Goal: Transaction & Acquisition: Purchase product/service

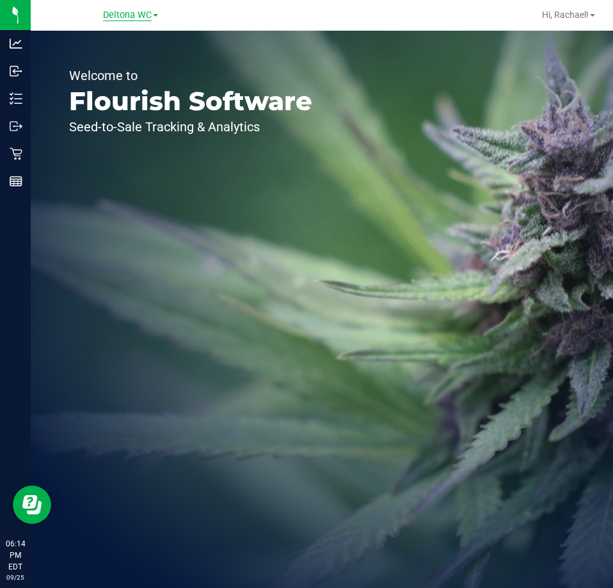
click at [117, 20] on span "Deltona WC" at bounding box center [127, 16] width 49 height 12
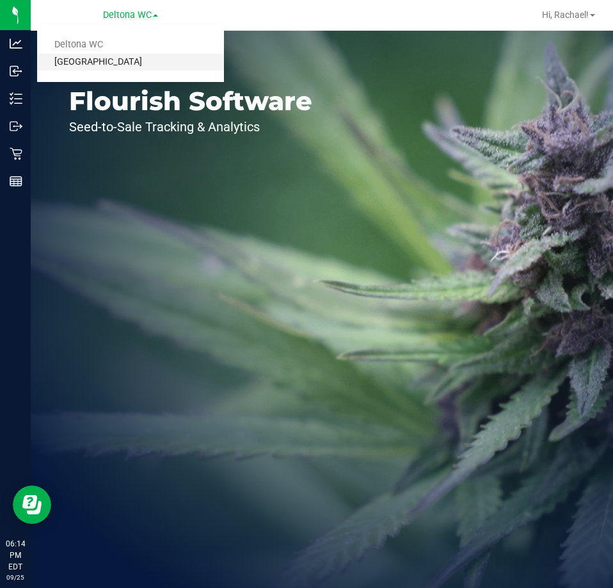
click at [96, 65] on link "[GEOGRAPHIC_DATA]" at bounding box center [130, 62] width 187 height 17
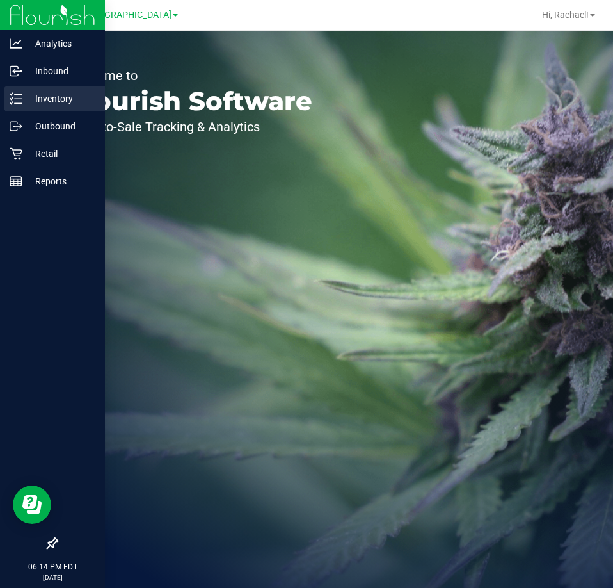
click at [56, 99] on p "Inventory" at bounding box center [60, 98] width 77 height 15
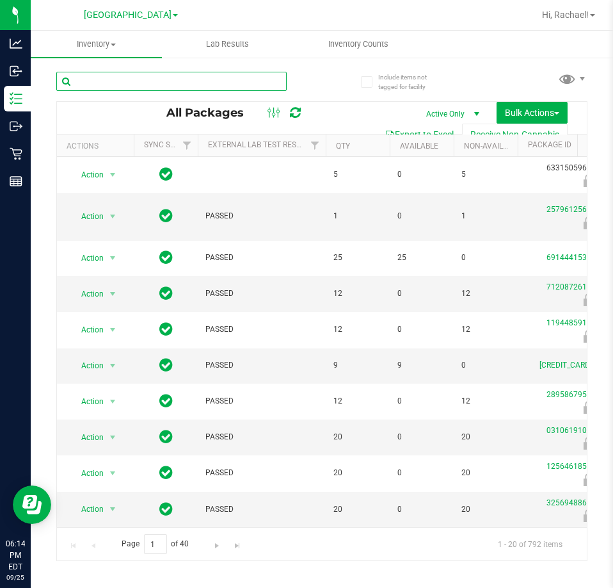
click at [239, 85] on input "text" at bounding box center [171, 81] width 230 height 19
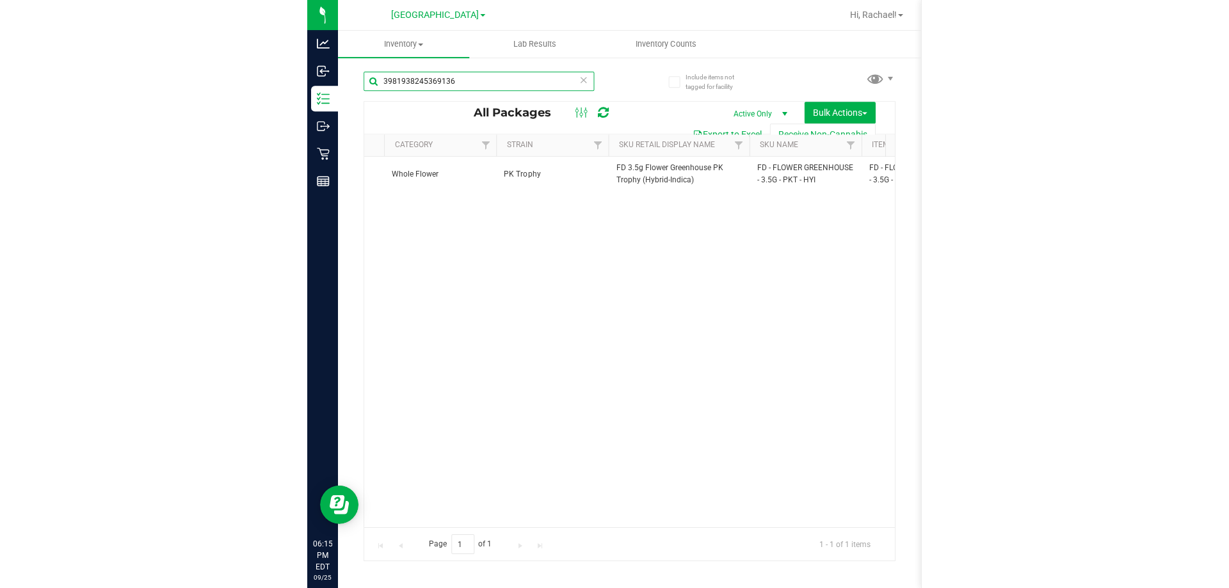
scroll to position [0, 736]
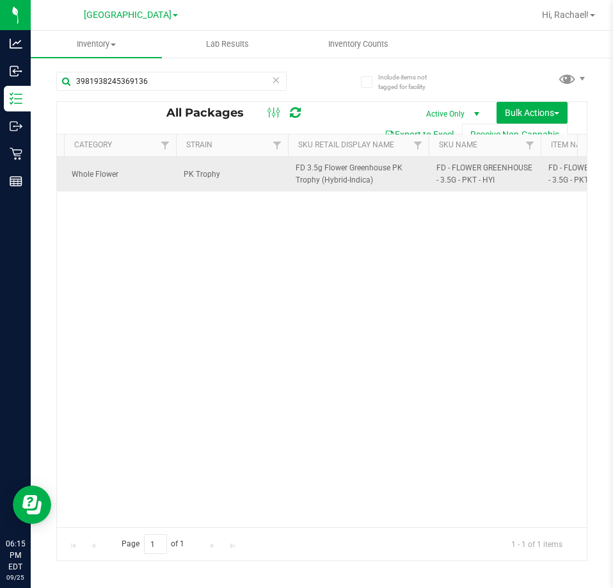
click at [328, 163] on span "FD 3.5g Flower Greenhouse PK Trophy (Hybrid-Indica)" at bounding box center [358, 174] width 125 height 24
click at [328, 170] on span "FD 3.5g Flower Greenhouse PK Trophy (Hybrid-Indica)" at bounding box center [358, 174] width 125 height 24
copy tr "FD 3.5g Flower Greenhouse PK Trophy (Hybrid-Indica)"
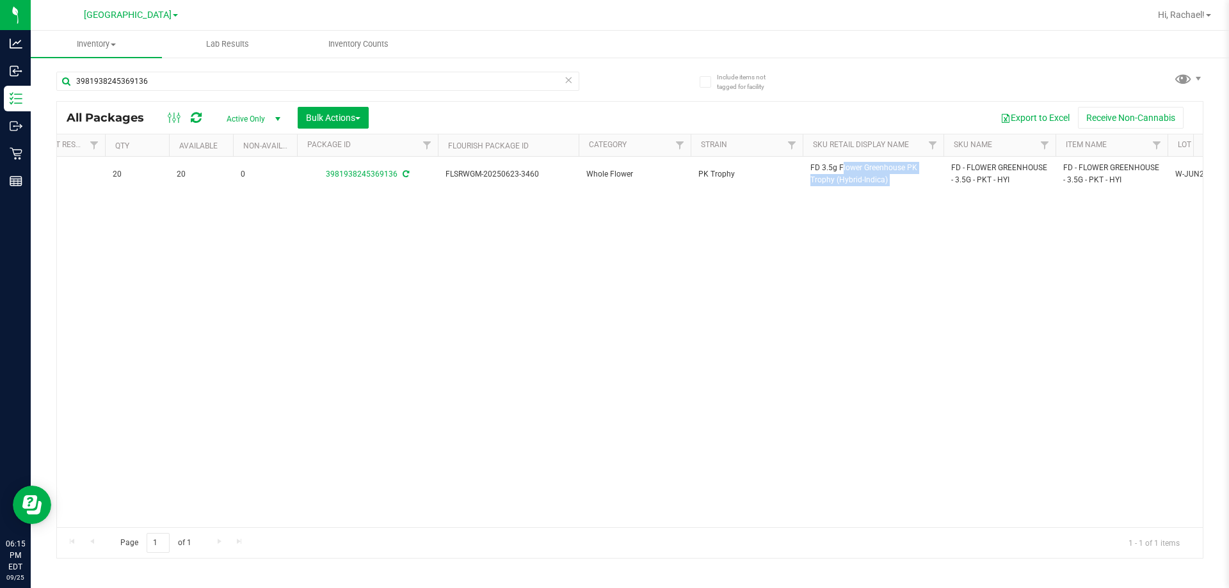
scroll to position [0, 0]
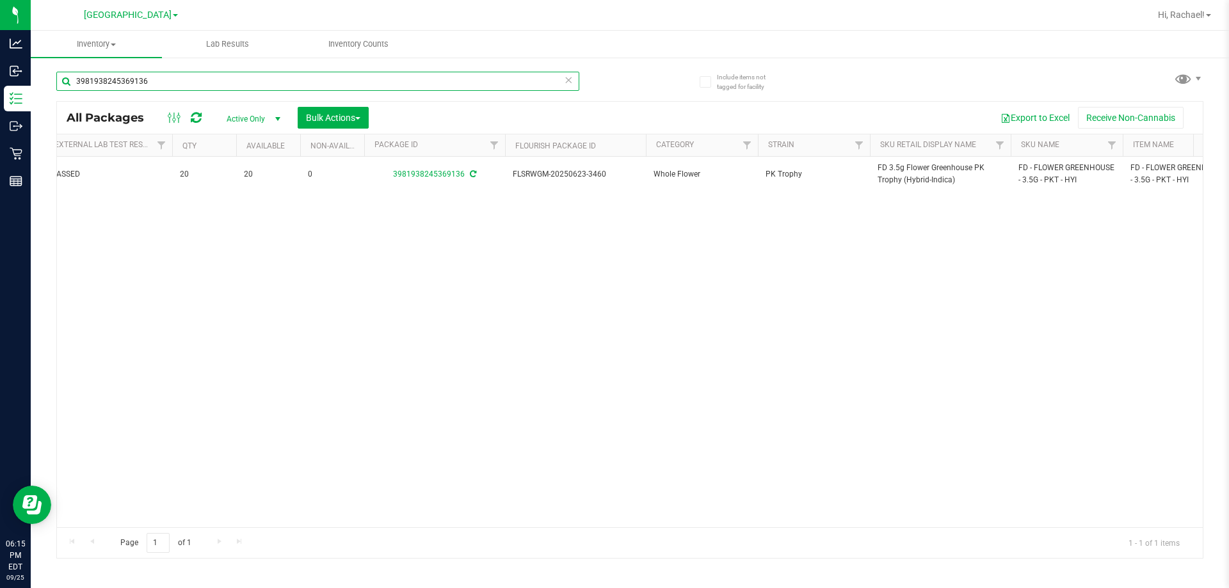
click at [152, 84] on input "3981938245369136" at bounding box center [317, 81] width 523 height 19
paste input "FD 3.5g Flower Greenhouse PK Trophy (Hybrid-Indica)"
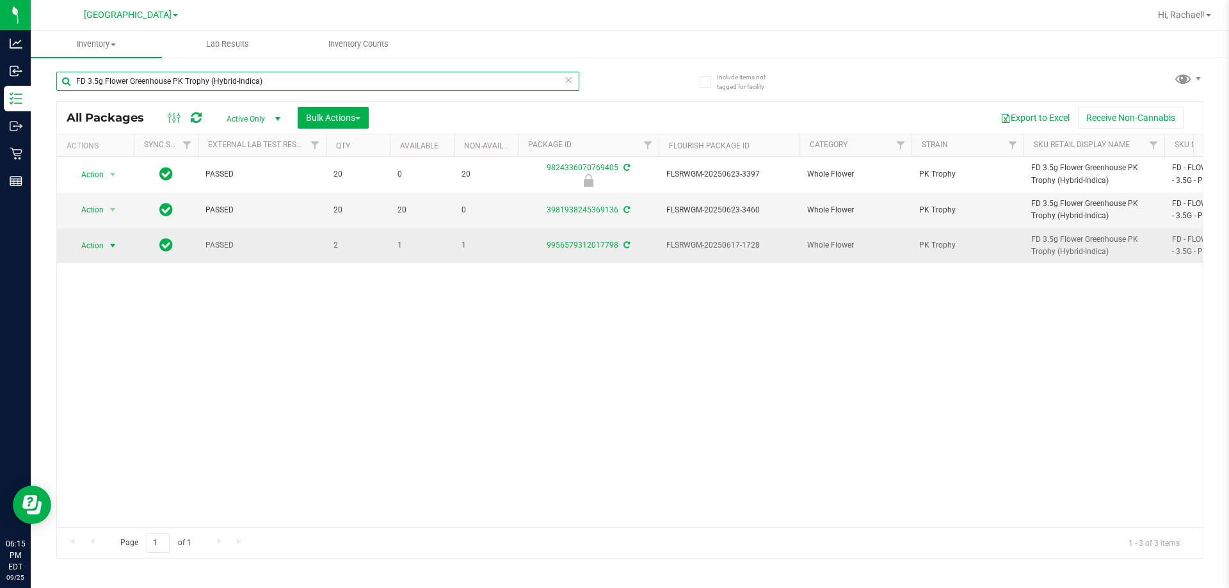
type input "FD 3.5g Flower Greenhouse PK Trophy (Hybrid-Indica)"
click at [114, 246] on span "select" at bounding box center [113, 246] width 10 height 10
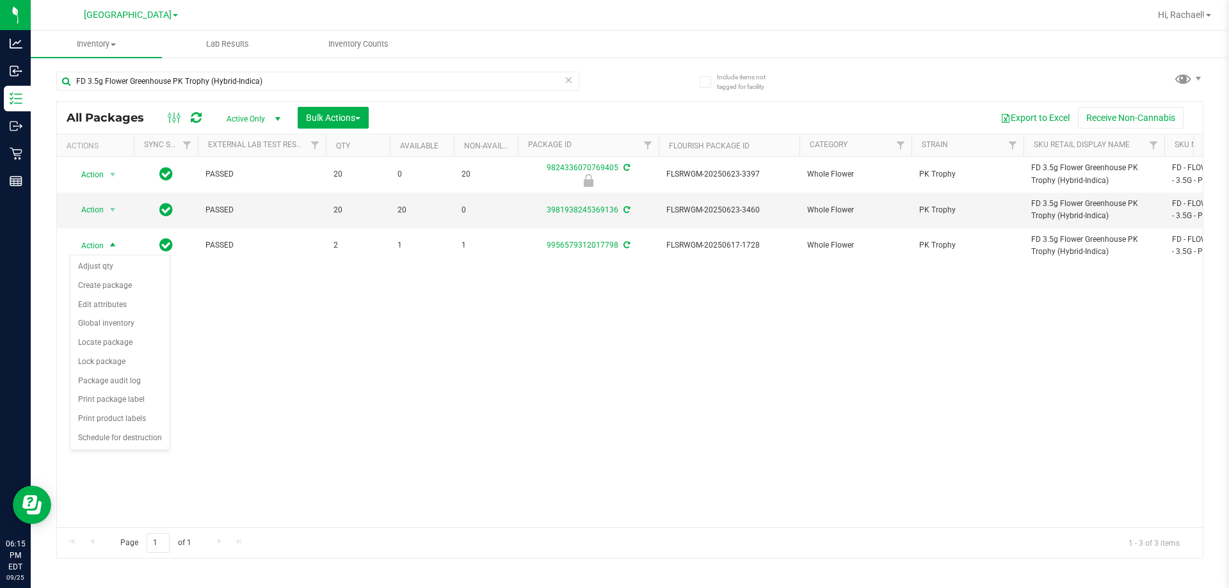
click at [206, 433] on div "Action Action Edit attributes Global inventory Locate package Package audit log…" at bounding box center [630, 342] width 1146 height 371
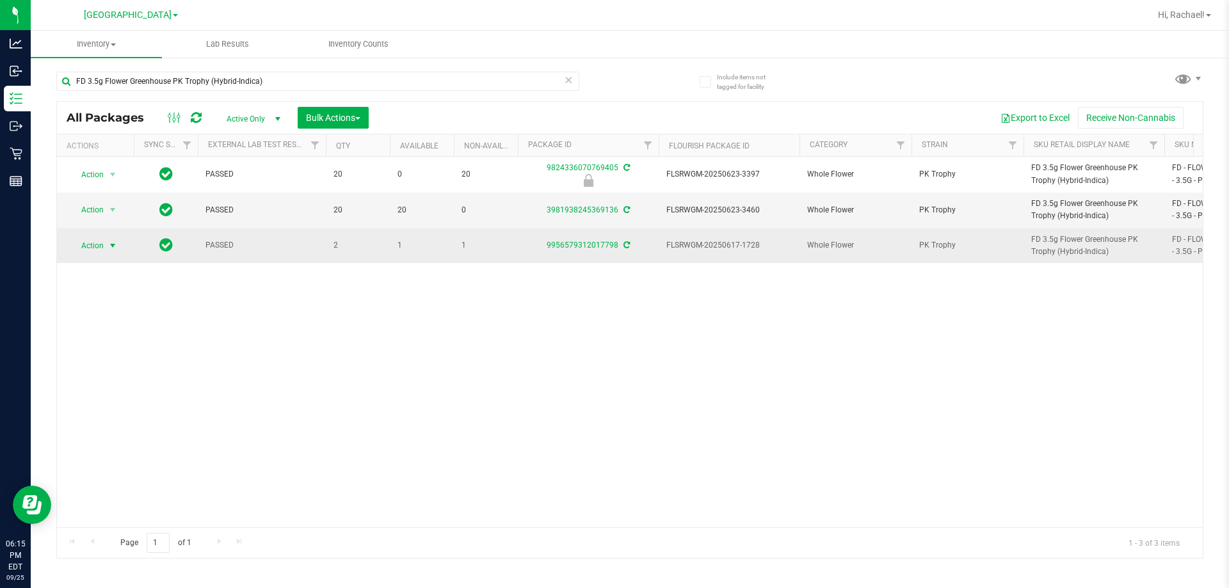
click at [111, 248] on span "select" at bounding box center [113, 246] width 10 height 10
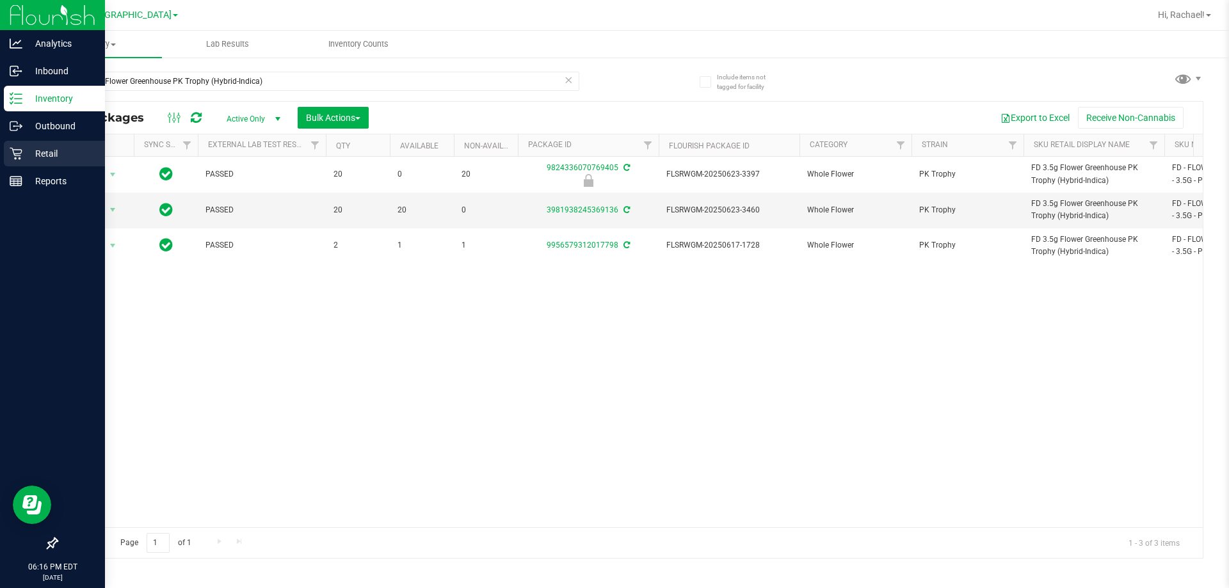
click at [47, 147] on p "Retail" at bounding box center [60, 153] width 77 height 15
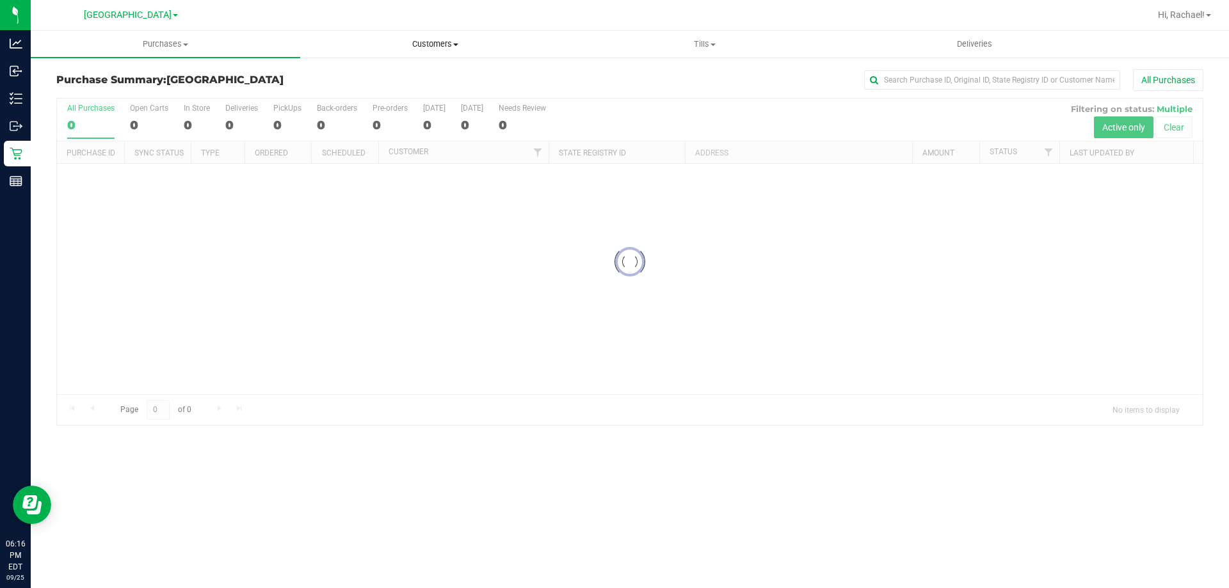
click at [433, 45] on span "Customers" at bounding box center [435, 44] width 268 height 12
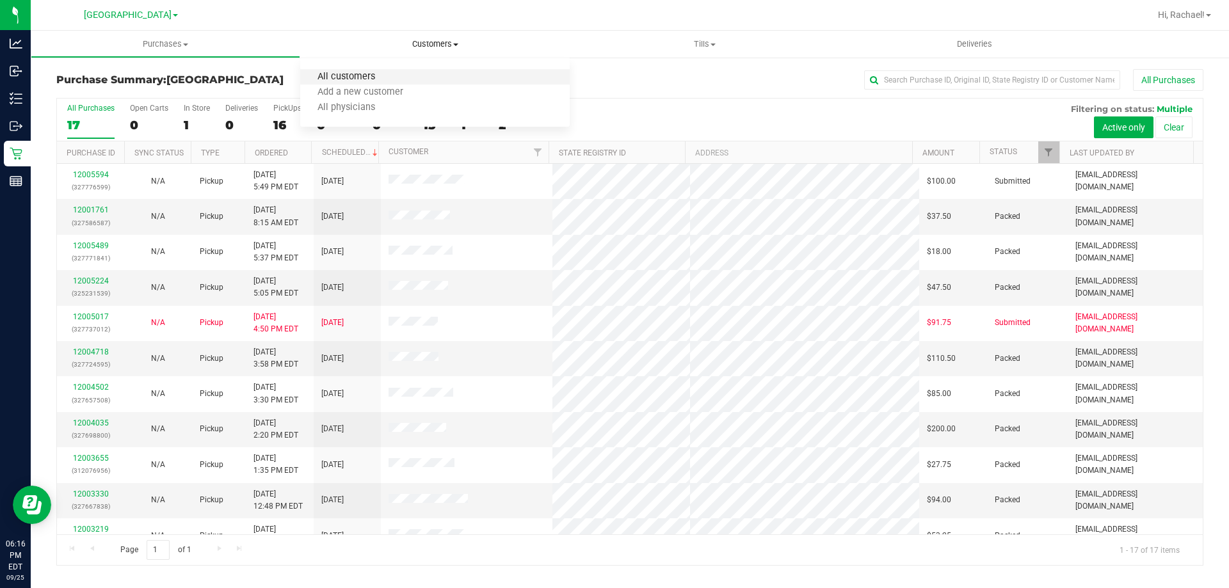
click at [366, 78] on span "All customers" at bounding box center [346, 77] width 92 height 11
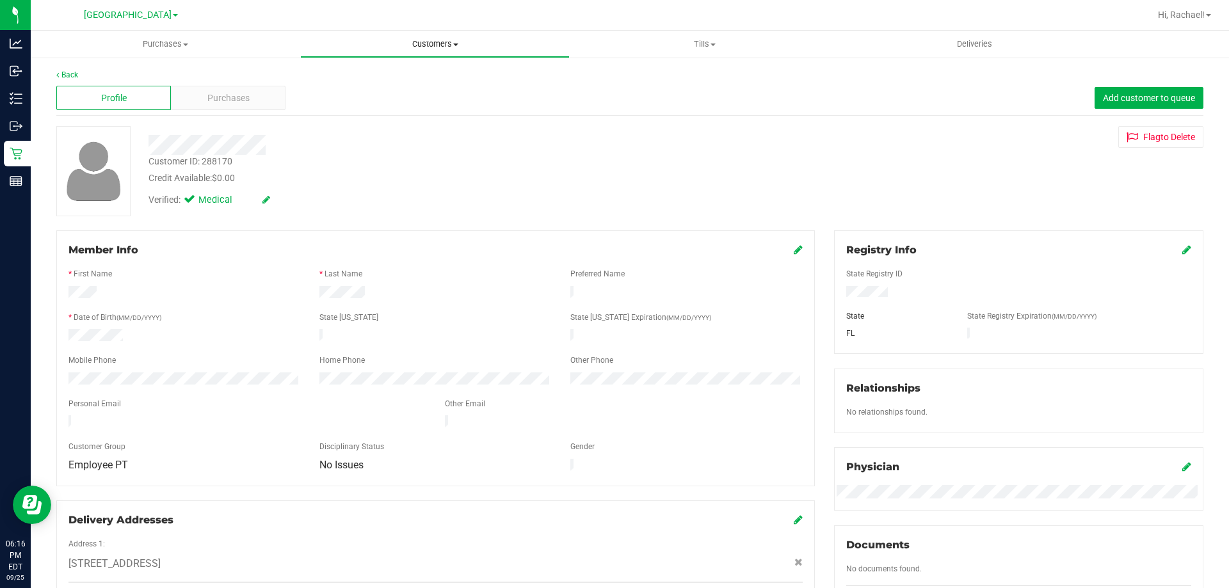
click at [428, 52] on uib-tab-heading "Customers All customers Add a new customer All physicians" at bounding box center [435, 44] width 268 height 26
click at [386, 81] on span "All customers" at bounding box center [346, 77] width 92 height 11
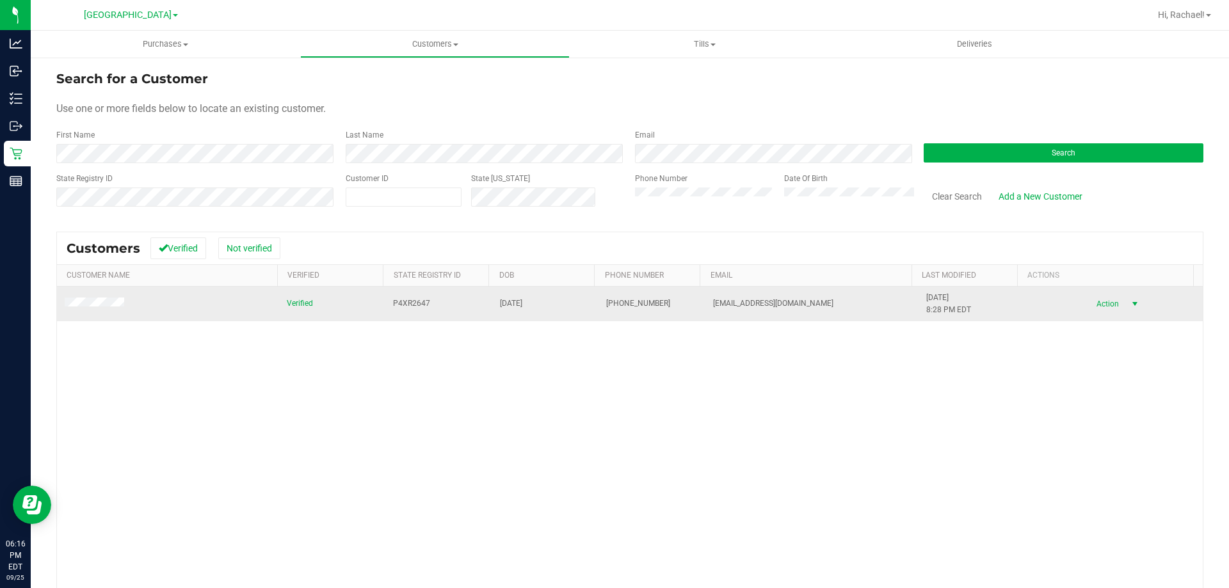
click at [613, 304] on span "select" at bounding box center [1135, 304] width 10 height 10
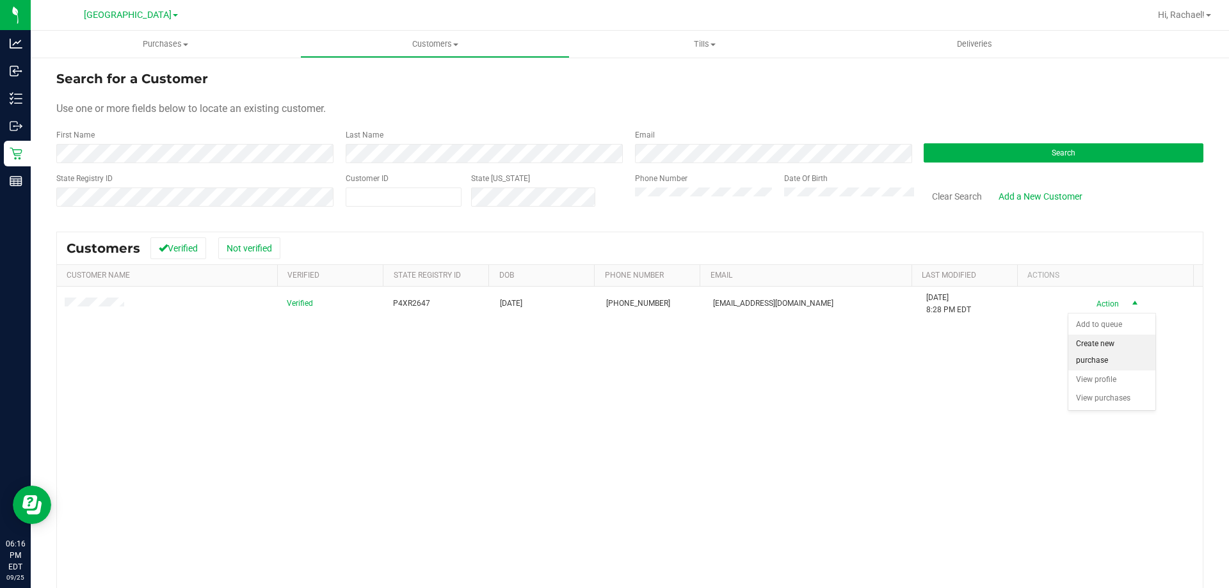
click at [613, 351] on li "Create new purchase" at bounding box center [1112, 352] width 87 height 35
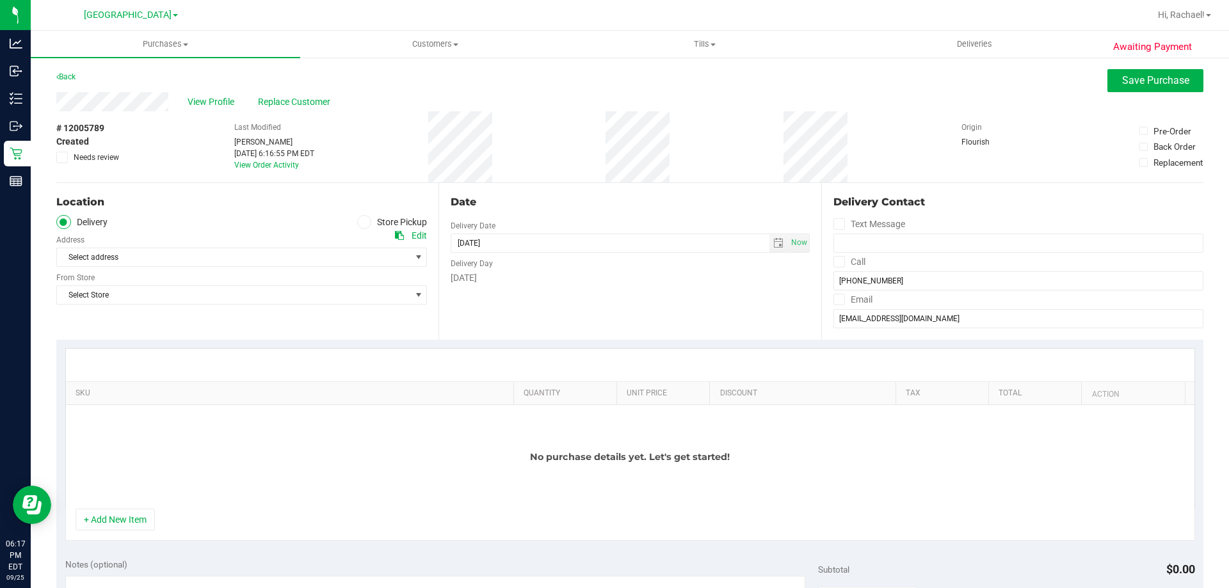
click at [360, 222] on icon at bounding box center [364, 222] width 8 height 0
click at [0, 0] on input "Store Pickup" at bounding box center [0, 0] width 0 height 0
click at [373, 254] on span "Select Store" at bounding box center [233, 257] width 353 height 18
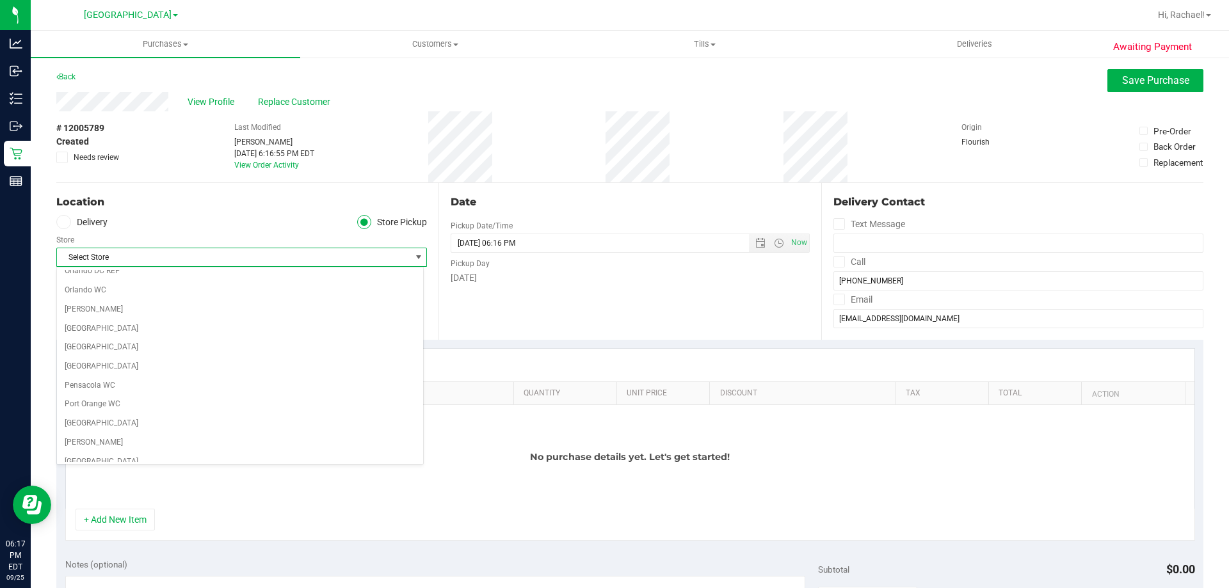
scroll to position [640, 0]
click at [102, 339] on li "[GEOGRAPHIC_DATA]" at bounding box center [240, 343] width 366 height 19
click at [613, 243] on span "Open the date view" at bounding box center [760, 243] width 10 height 10
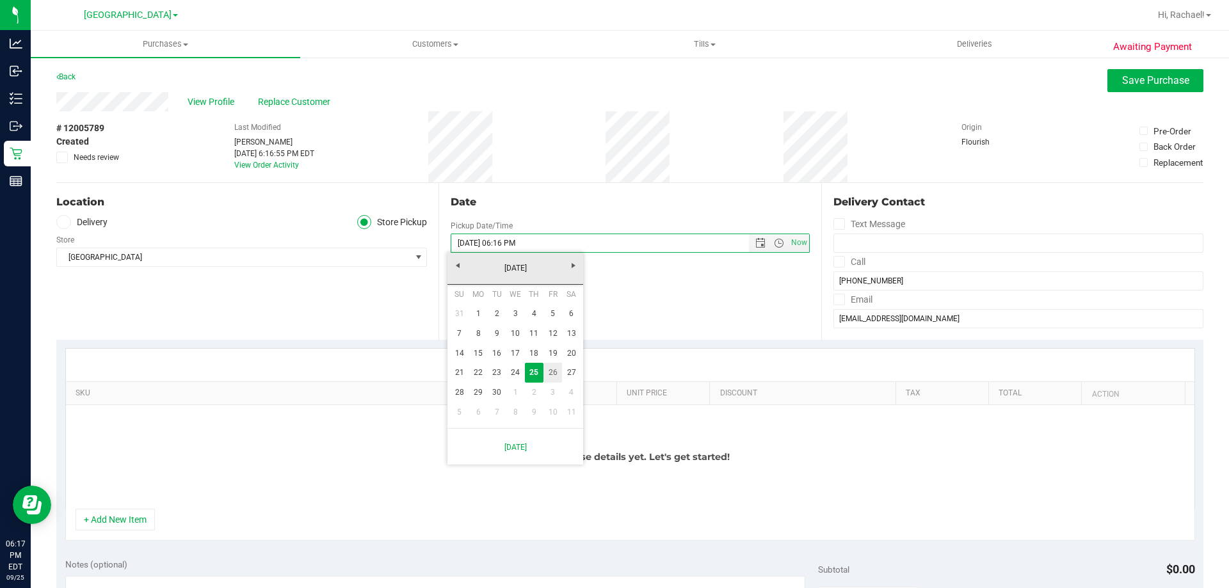
click at [550, 371] on link "26" at bounding box center [553, 373] width 19 height 20
type input "[DATE] 06:16 PM"
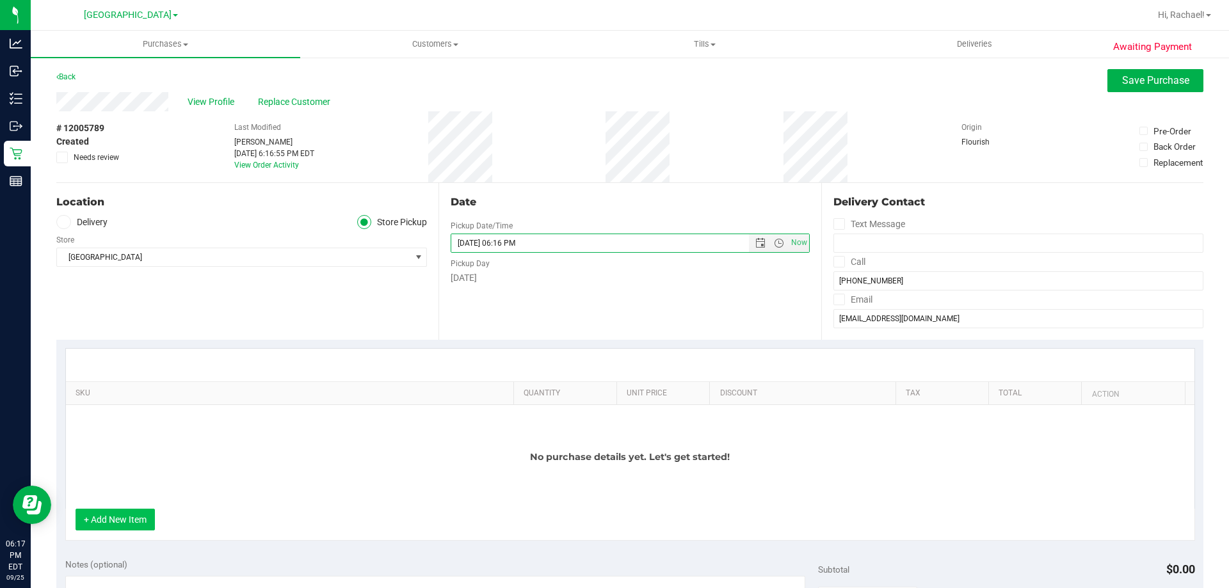
click at [114, 522] on button "+ Add New Item" at bounding box center [115, 520] width 79 height 22
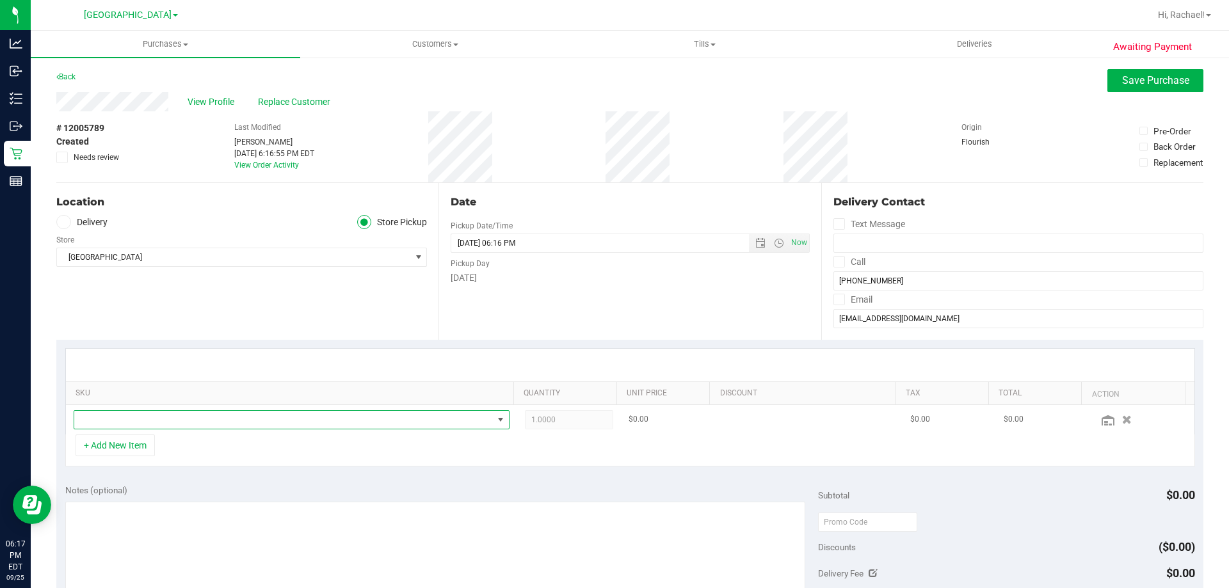
click at [148, 413] on span "NO DATA FOUND" at bounding box center [283, 420] width 419 height 18
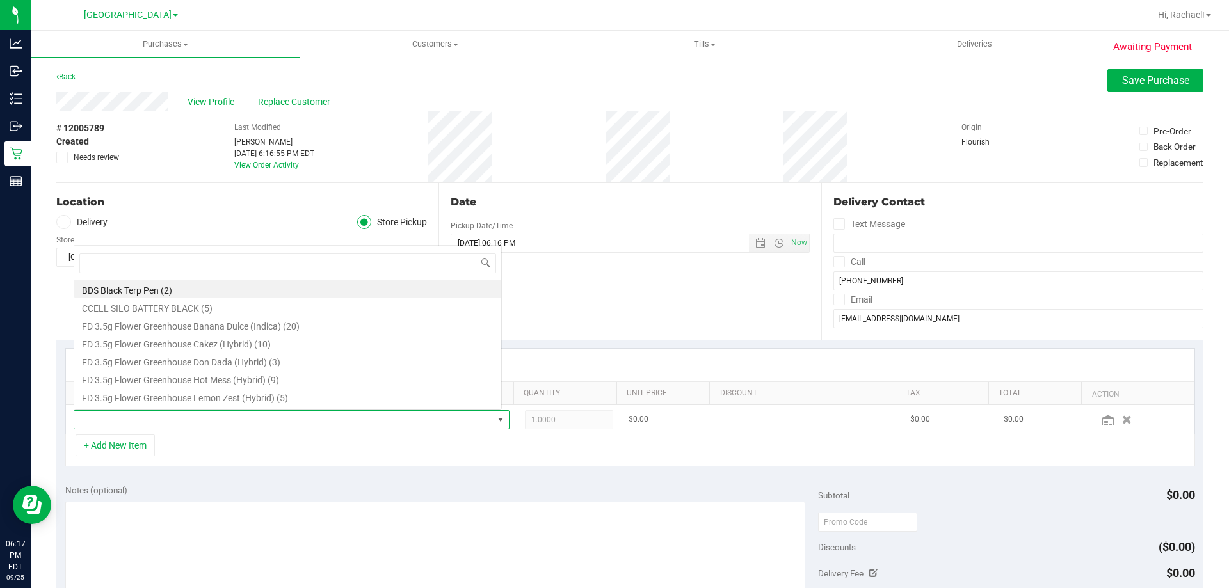
scroll to position [19, 424]
type input "pkt"
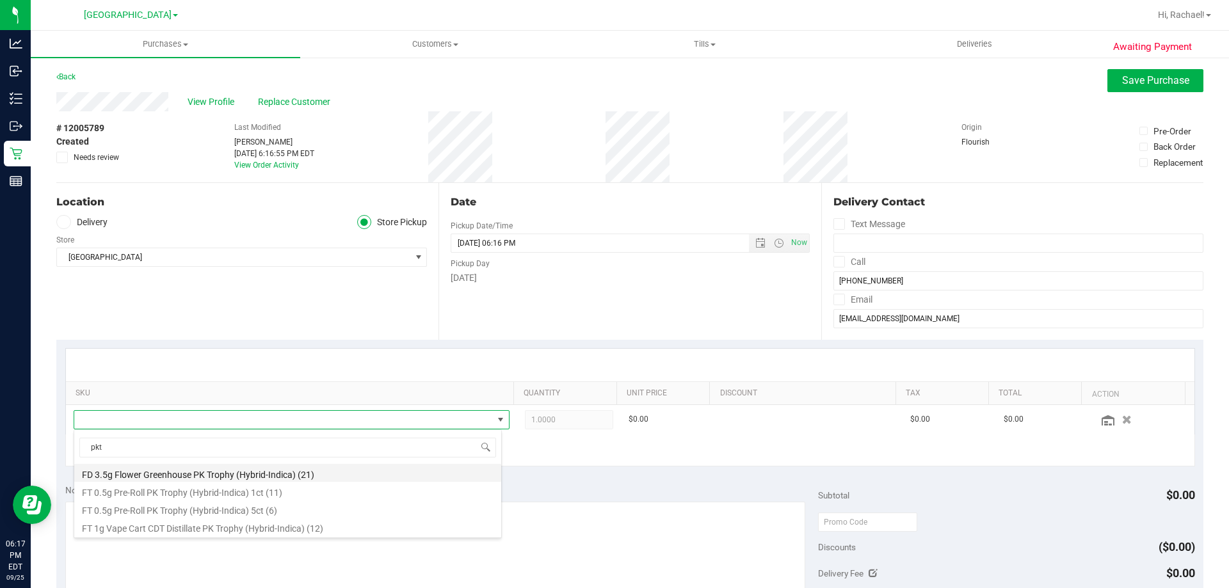
click at [230, 471] on li "FD 3.5g Flower Greenhouse PK Trophy (Hybrid-Indica) (21)" at bounding box center [287, 473] width 427 height 18
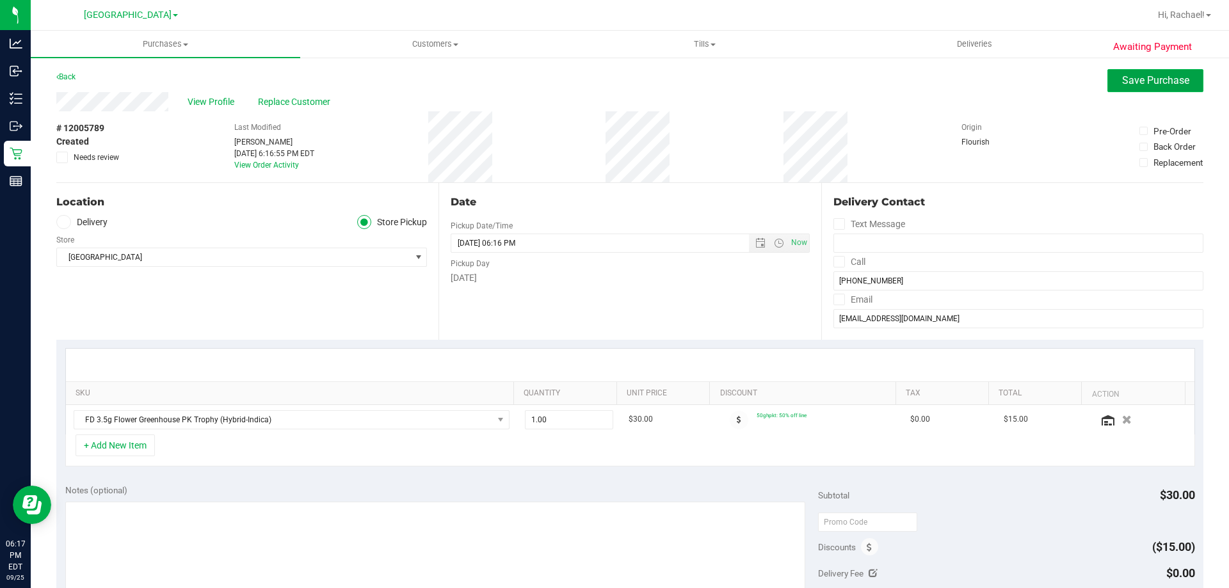
click at [613, 77] on span "Save Purchase" at bounding box center [1155, 80] width 67 height 12
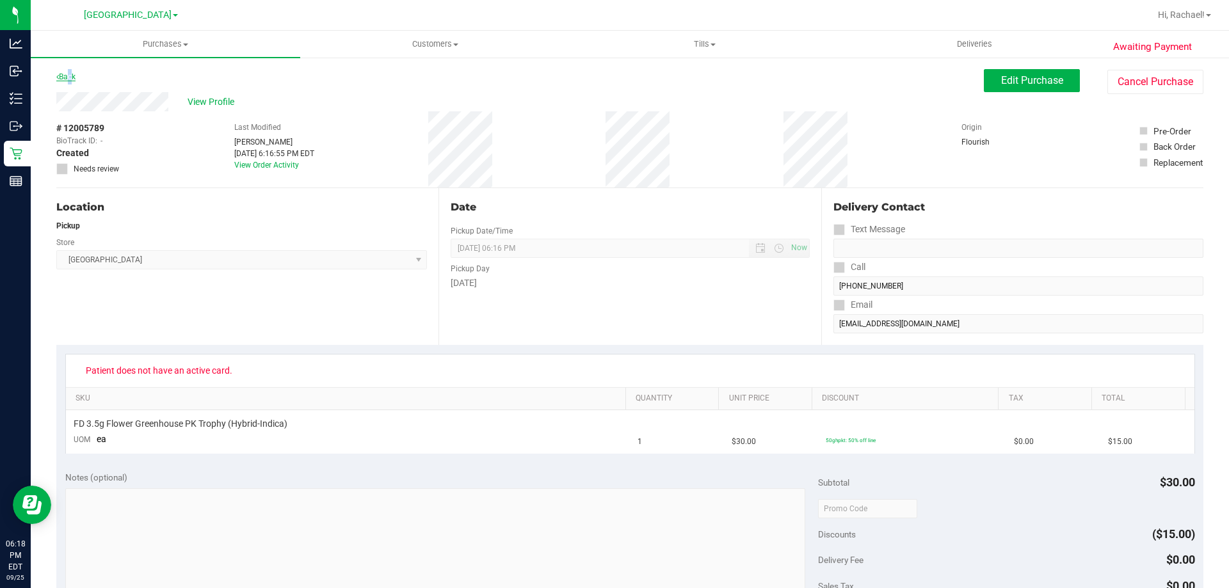
click at [68, 80] on link "Back" at bounding box center [65, 76] width 19 height 9
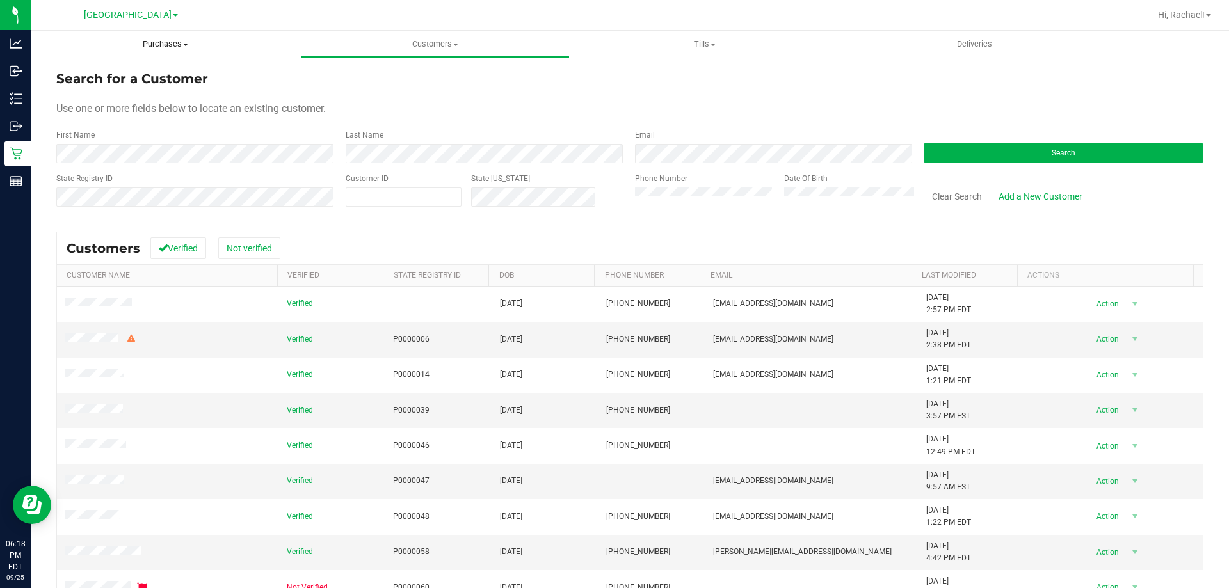
click at [159, 41] on span "Purchases" at bounding box center [166, 44] width 270 height 12
click at [104, 93] on span "Fulfillment" at bounding box center [70, 92] width 79 height 11
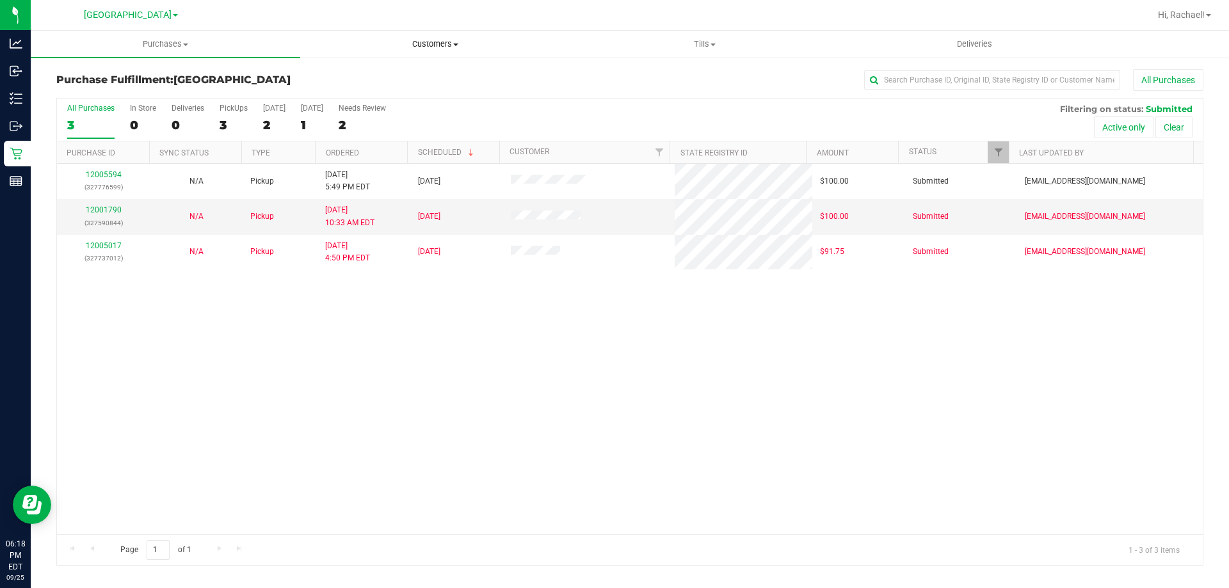
click at [432, 41] on span "Customers" at bounding box center [435, 44] width 268 height 12
click at [346, 76] on span "All customers" at bounding box center [346, 77] width 92 height 11
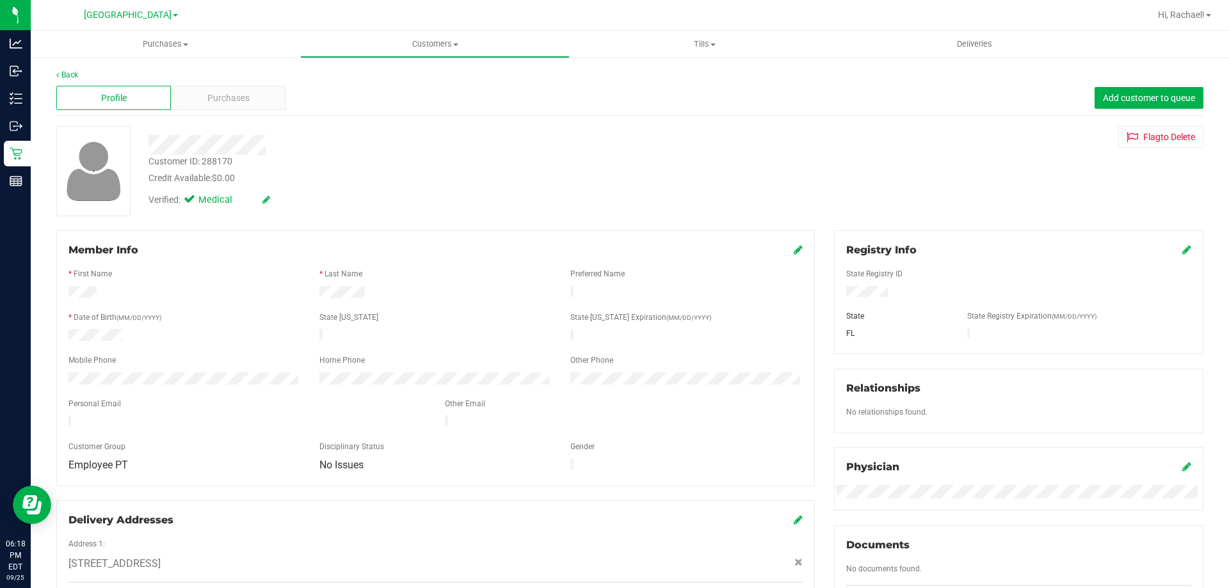
click at [60, 70] on div "Back" at bounding box center [629, 75] width 1147 height 12
click at [69, 79] on link "Back" at bounding box center [67, 74] width 22 height 9
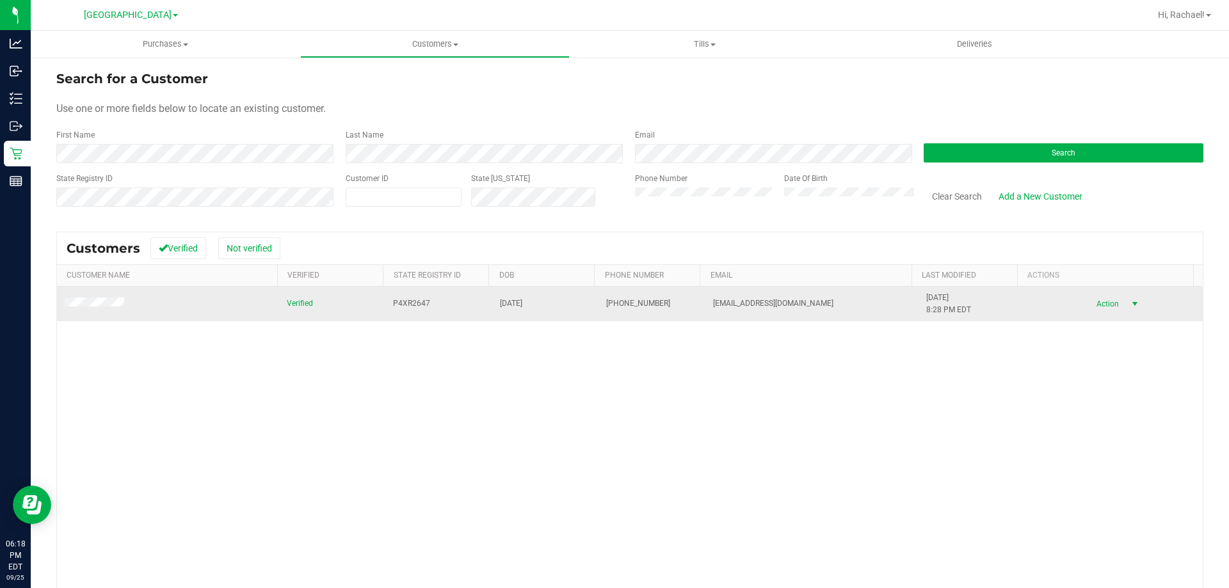
click at [613, 309] on span "Action" at bounding box center [1106, 304] width 42 height 18
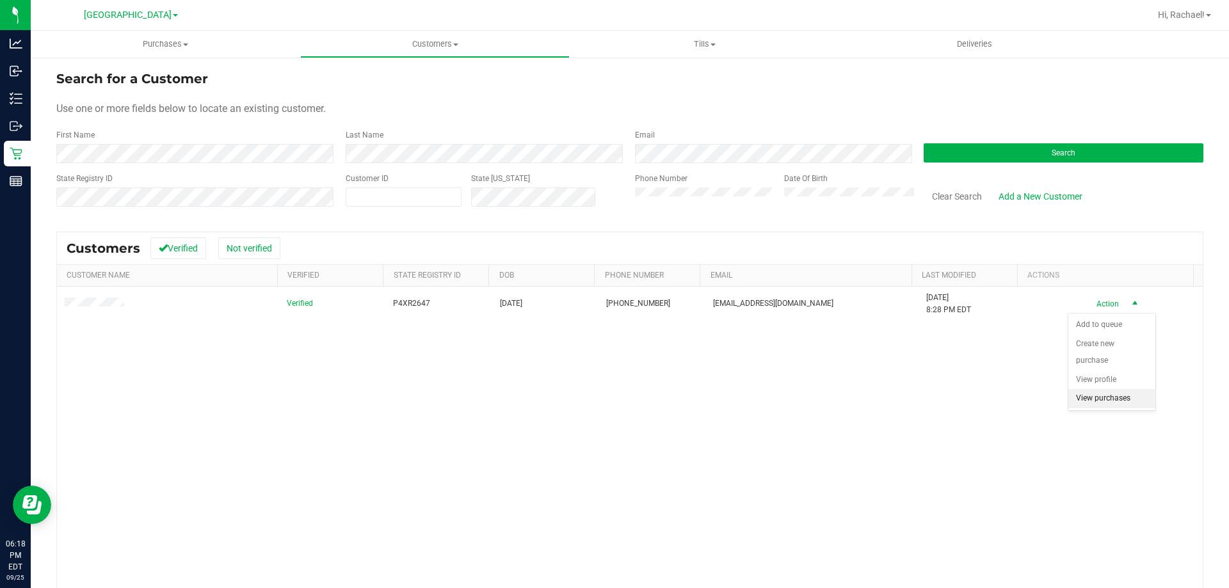
click at [613, 399] on li "View purchases" at bounding box center [1112, 398] width 87 height 19
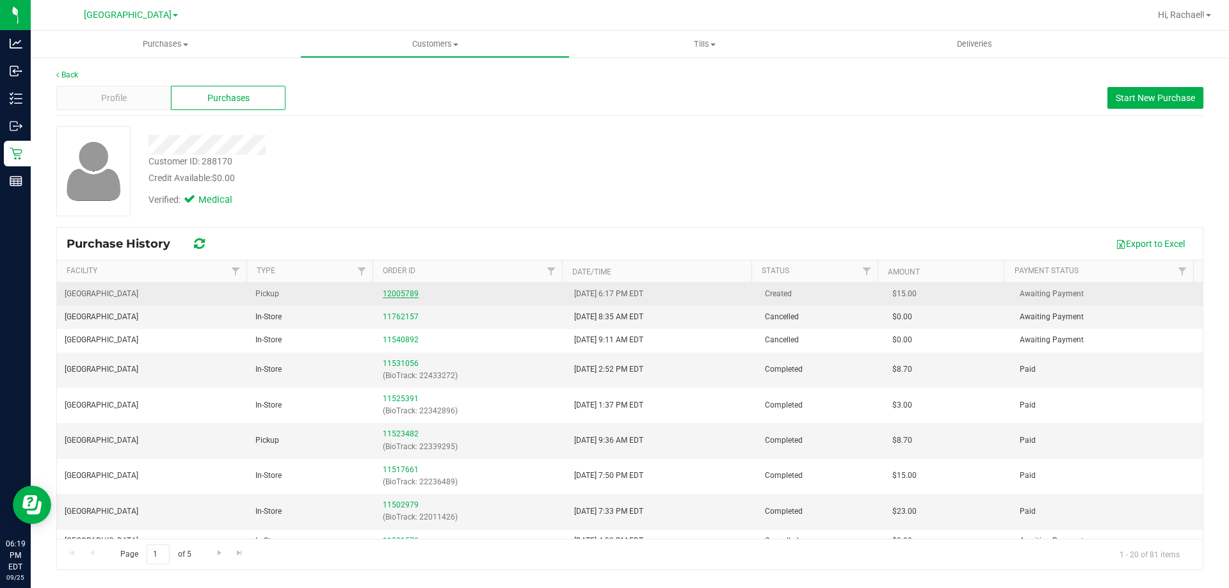
click at [400, 290] on link "12005789" at bounding box center [401, 293] width 36 height 9
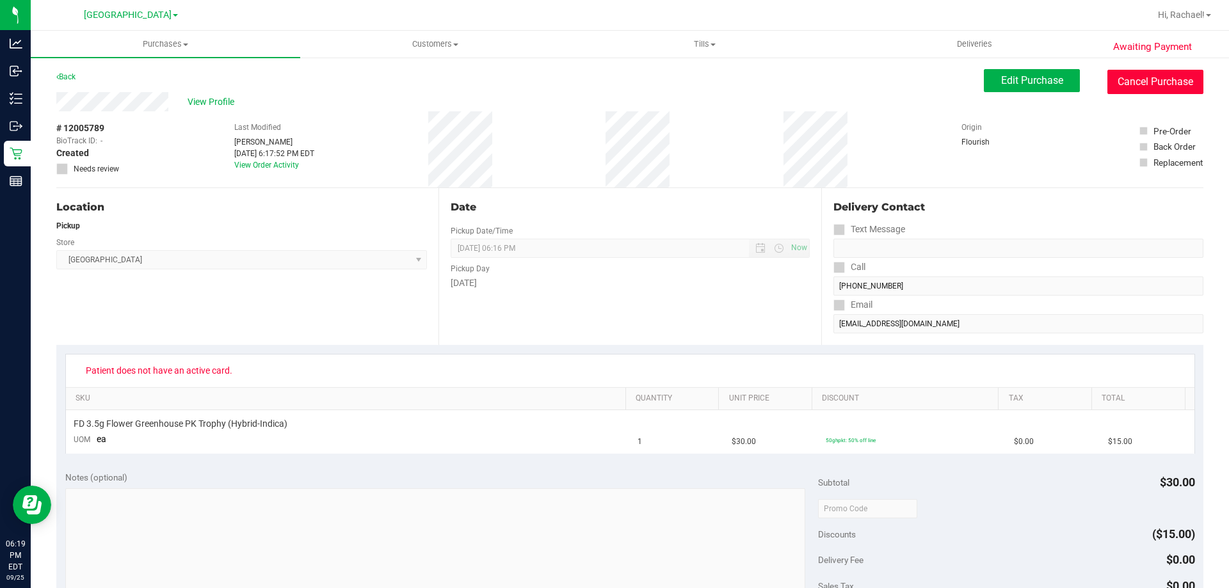
click at [613, 90] on button "Cancel Purchase" at bounding box center [1156, 82] width 96 height 24
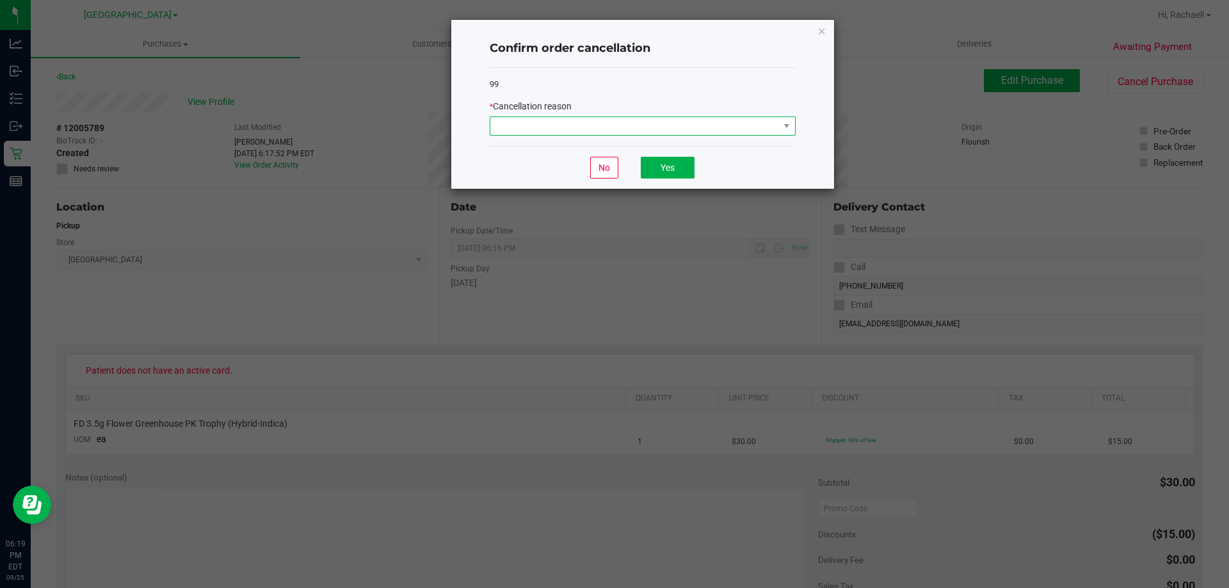
click at [613, 131] on span at bounding box center [634, 126] width 289 height 18
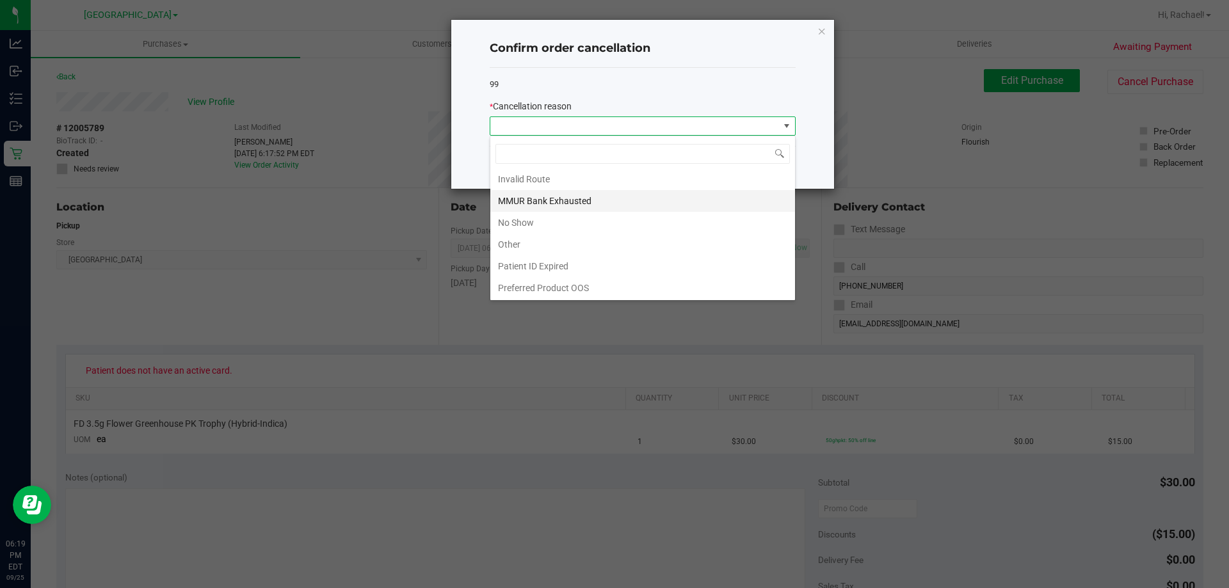
scroll to position [68, 0]
click at [558, 264] on li "Patient ID Expired" at bounding box center [642, 266] width 305 height 22
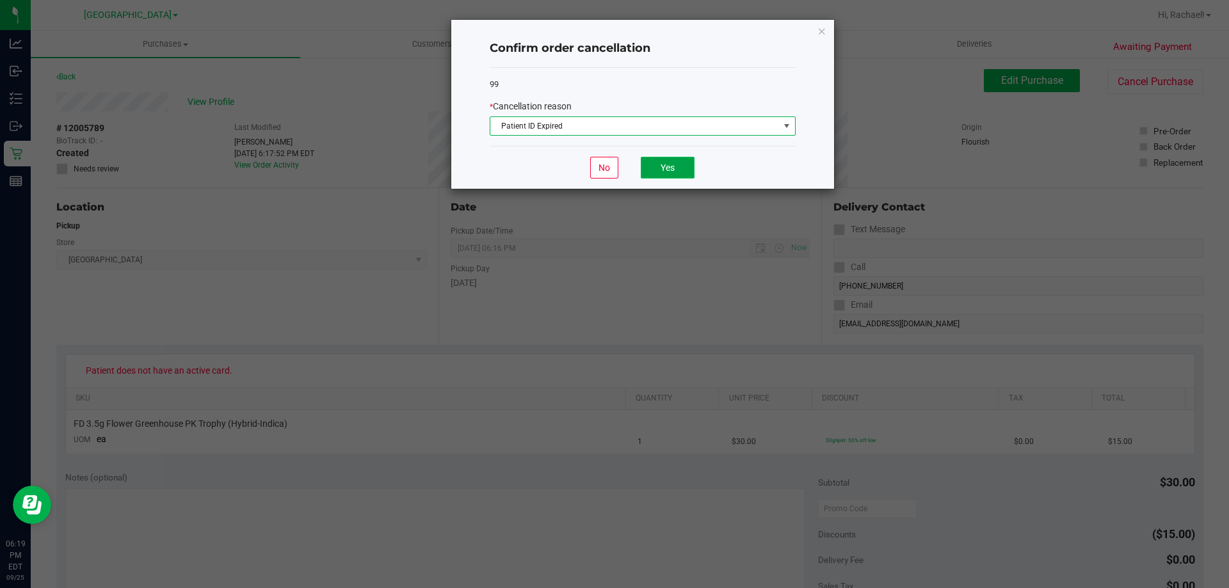
click at [613, 162] on button "Yes" at bounding box center [668, 168] width 54 height 22
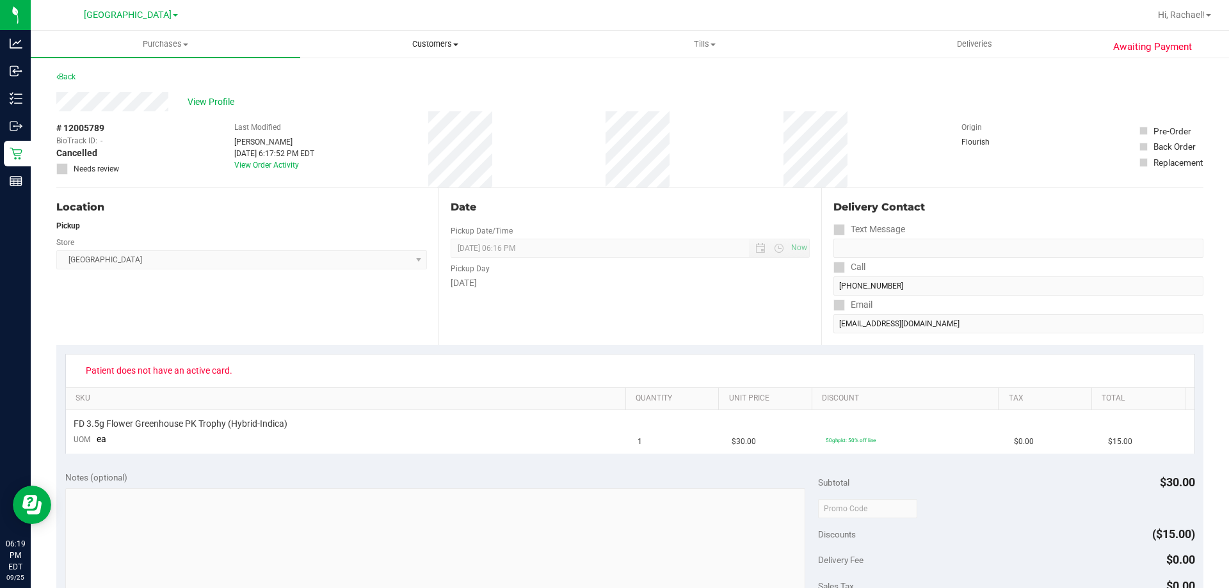
click at [449, 40] on span "Customers" at bounding box center [435, 44] width 268 height 12
click at [334, 80] on span "All customers" at bounding box center [346, 77] width 92 height 11
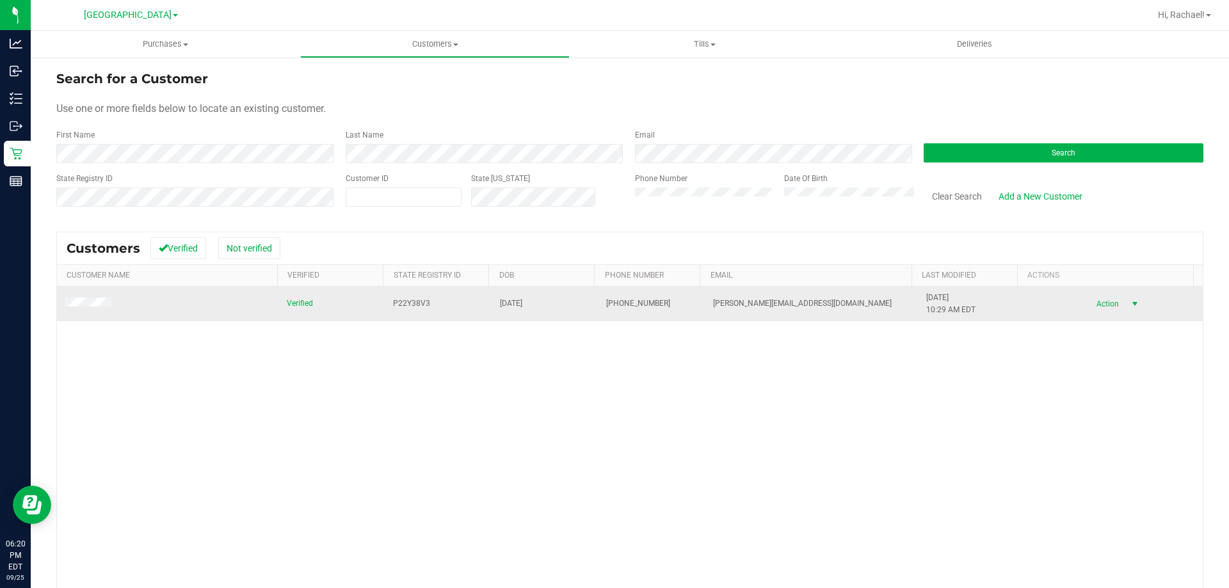
click at [613, 304] on span "select" at bounding box center [1135, 304] width 10 height 10
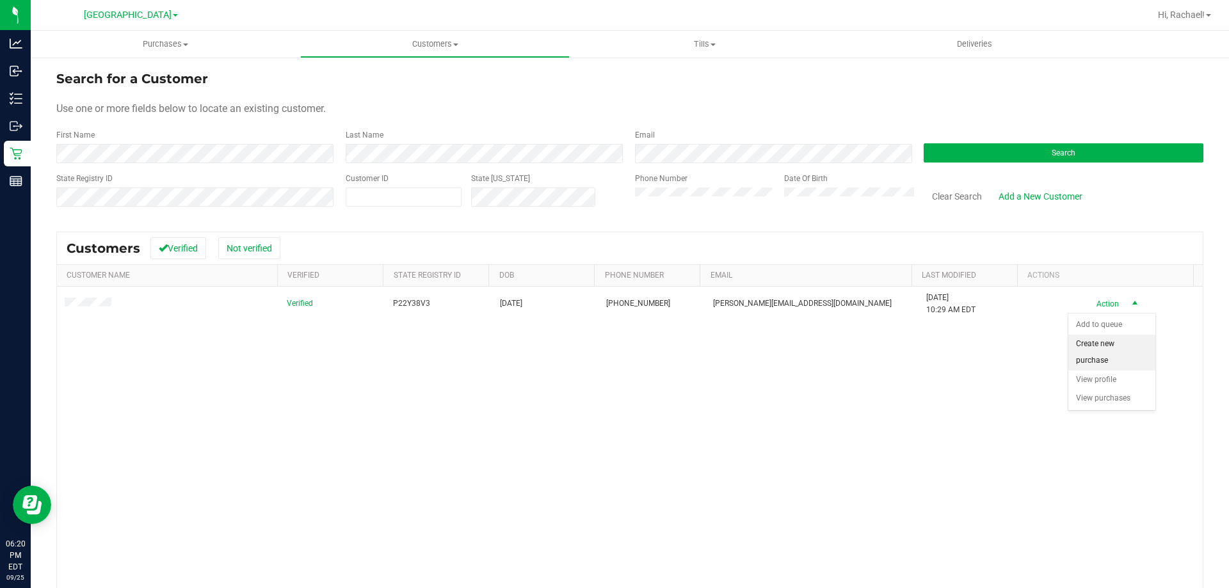
click at [613, 354] on li "Create new purchase" at bounding box center [1112, 352] width 87 height 35
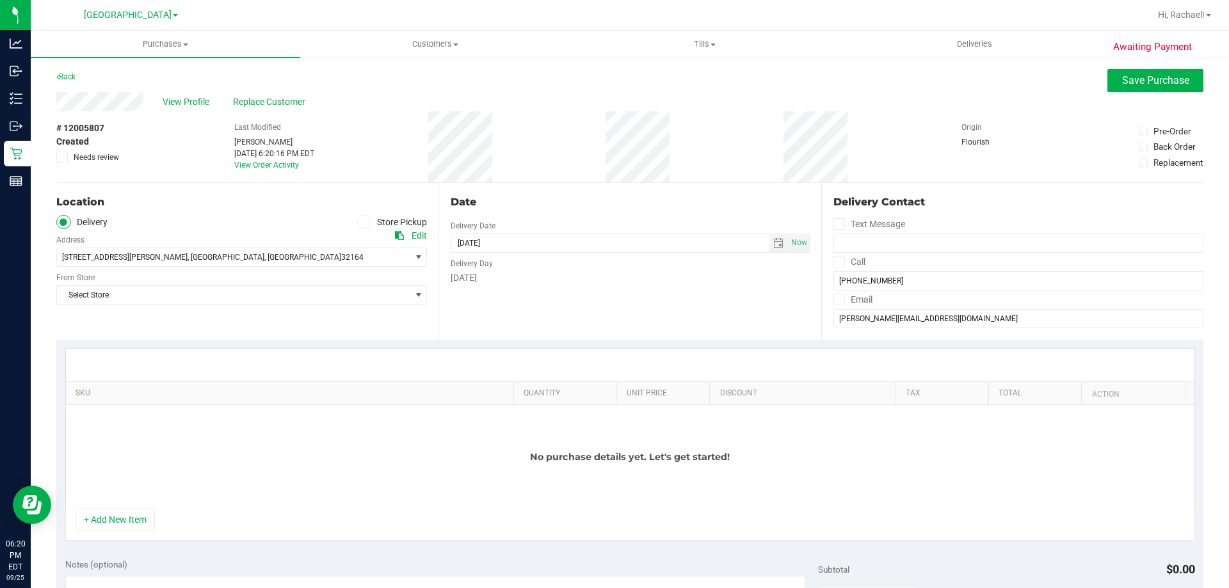
click at [365, 220] on span at bounding box center [364, 222] width 15 height 15
click at [0, 0] on input "Store Pickup" at bounding box center [0, 0] width 0 height 0
click at [334, 255] on span "Select Store" at bounding box center [233, 257] width 353 height 18
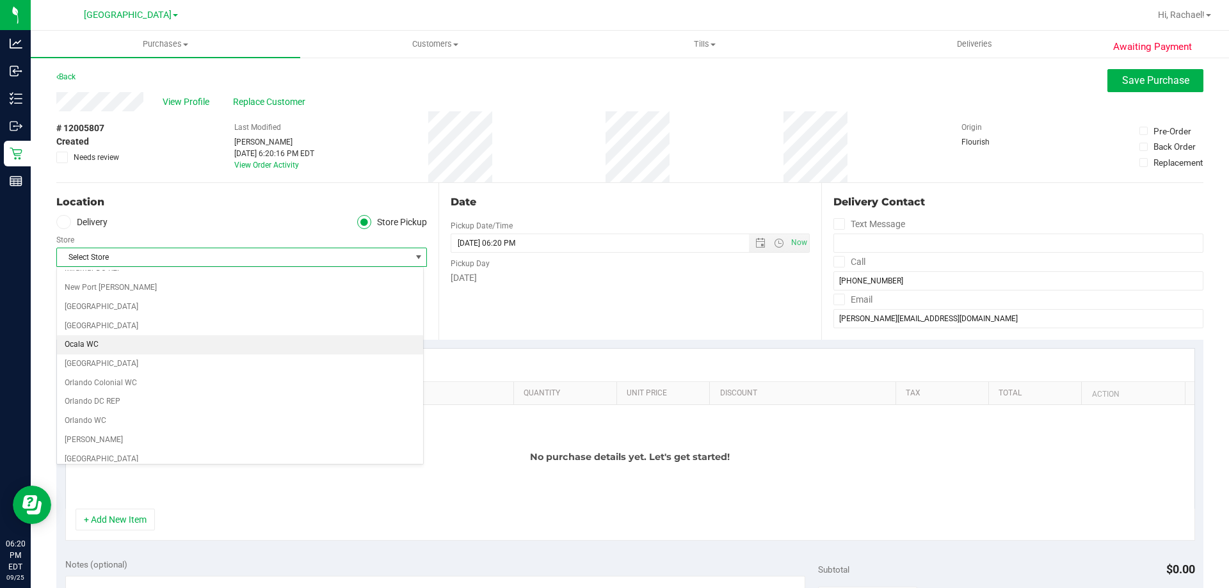
scroll to position [576, 0]
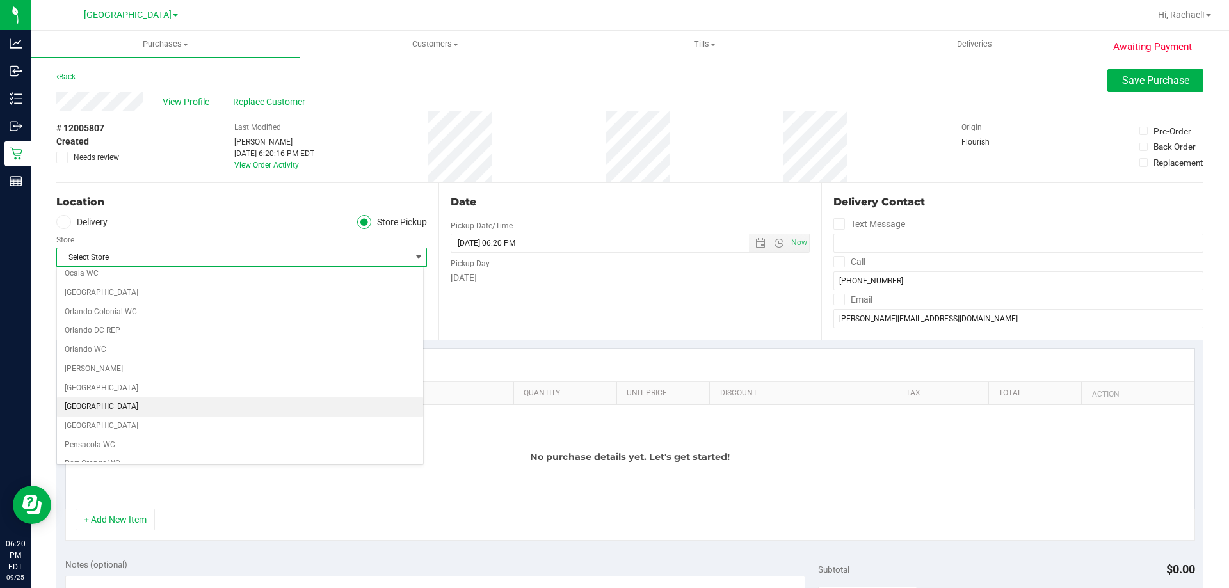
click at [104, 408] on li "[GEOGRAPHIC_DATA]" at bounding box center [240, 407] width 366 height 19
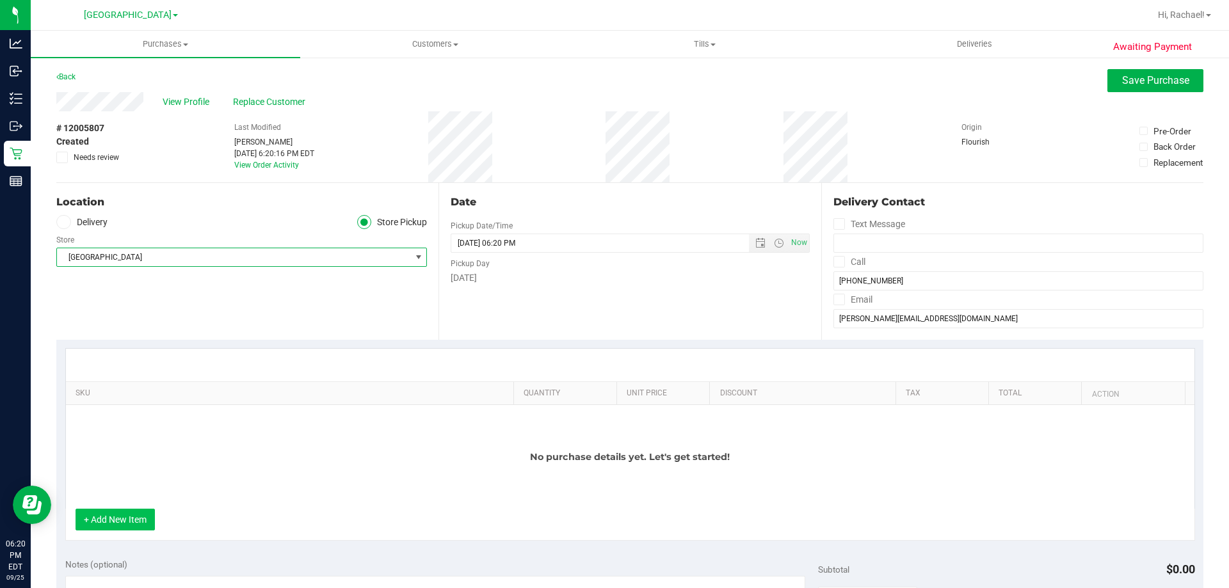
click at [116, 521] on button "+ Add New Item" at bounding box center [115, 520] width 79 height 22
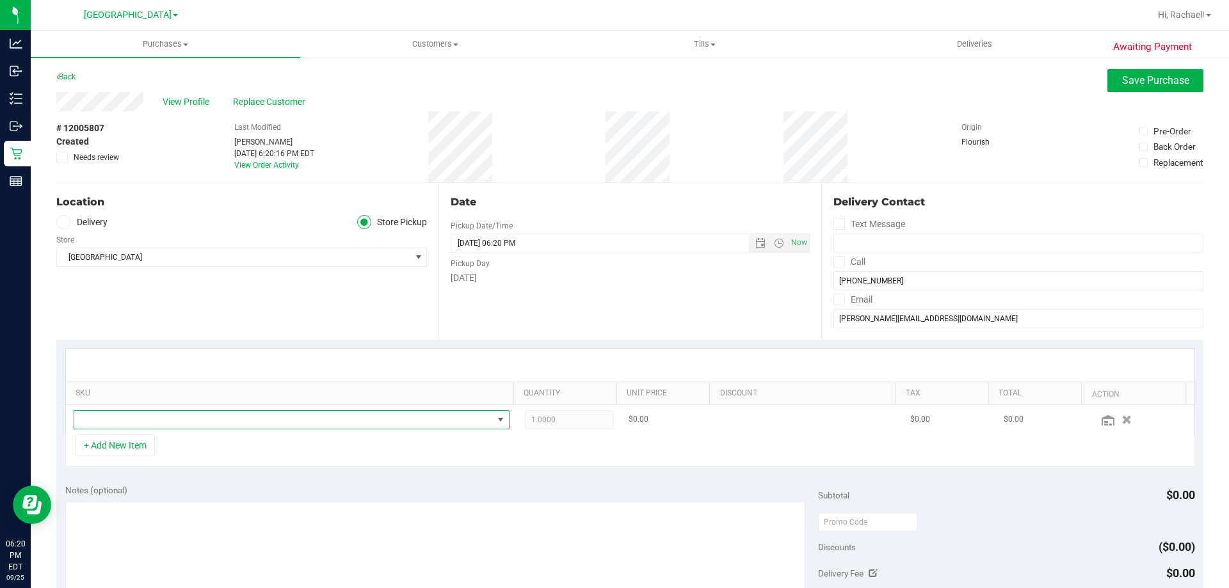
click at [134, 428] on span "NO DATA FOUND" at bounding box center [283, 420] width 419 height 18
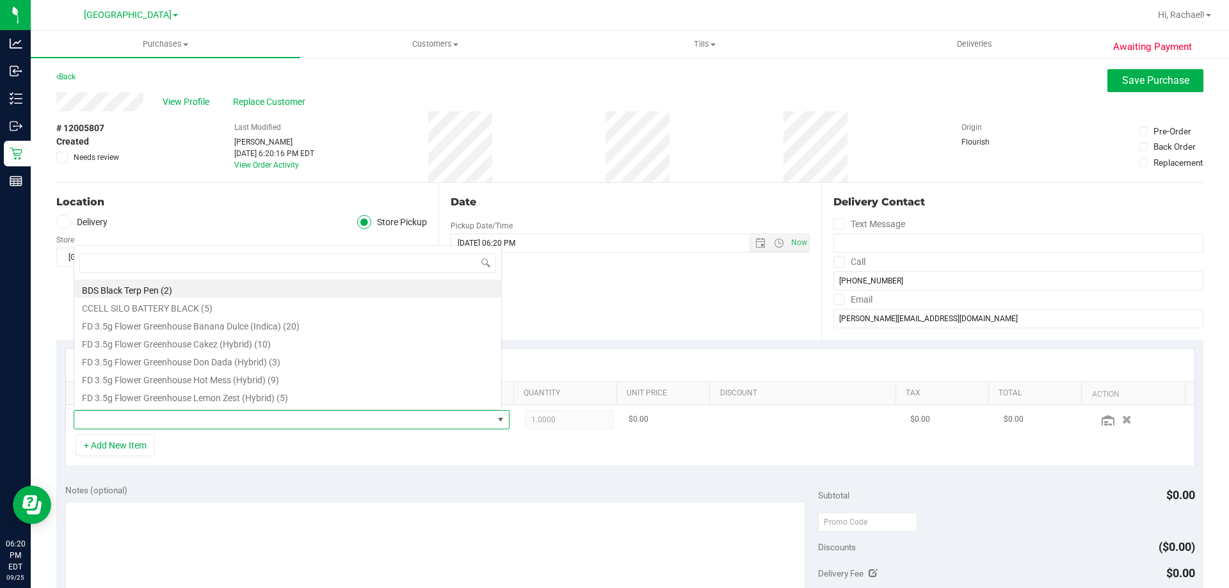
scroll to position [19, 424]
type input "pkt"
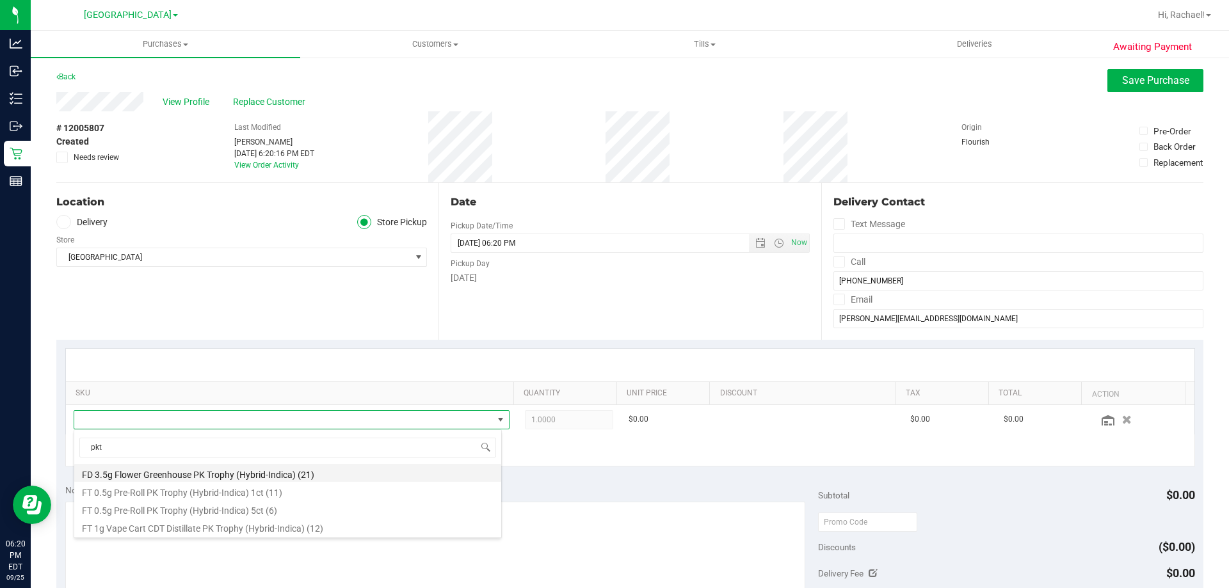
click at [232, 476] on li "FD 3.5g Flower Greenhouse PK Trophy (Hybrid-Indica) (21)" at bounding box center [287, 473] width 427 height 18
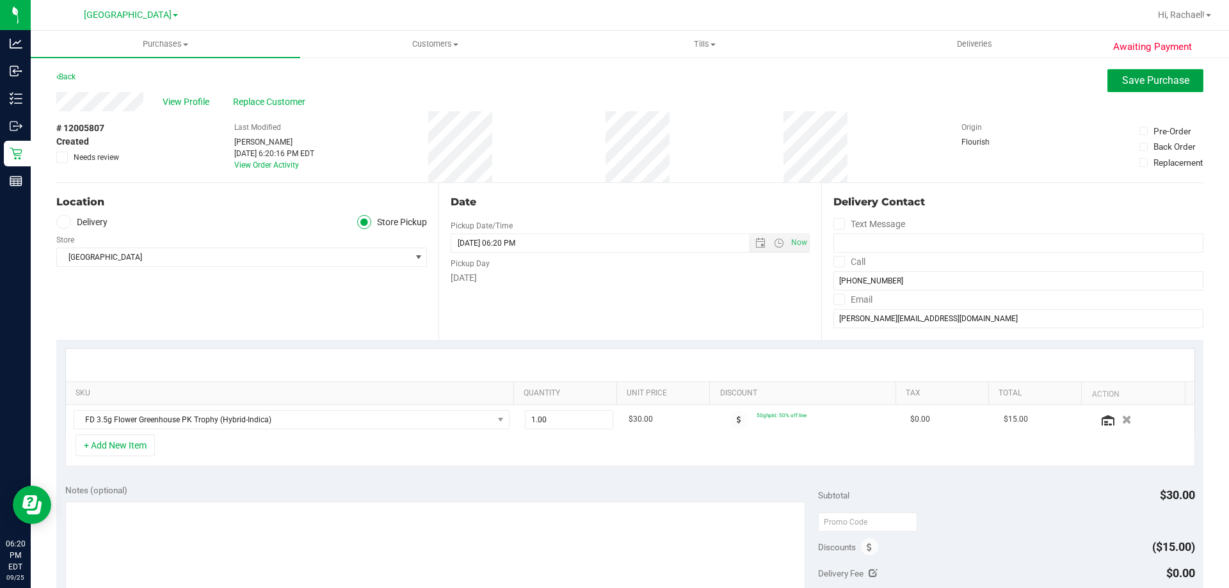
click at [613, 82] on span "Save Purchase" at bounding box center [1155, 80] width 67 height 12
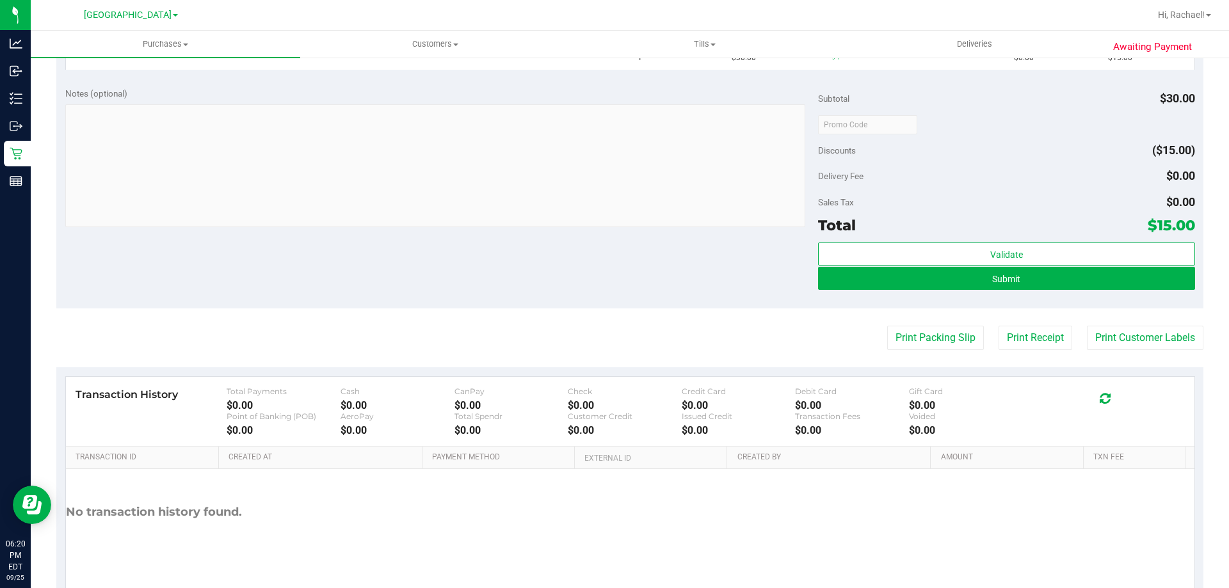
scroll to position [428, 0]
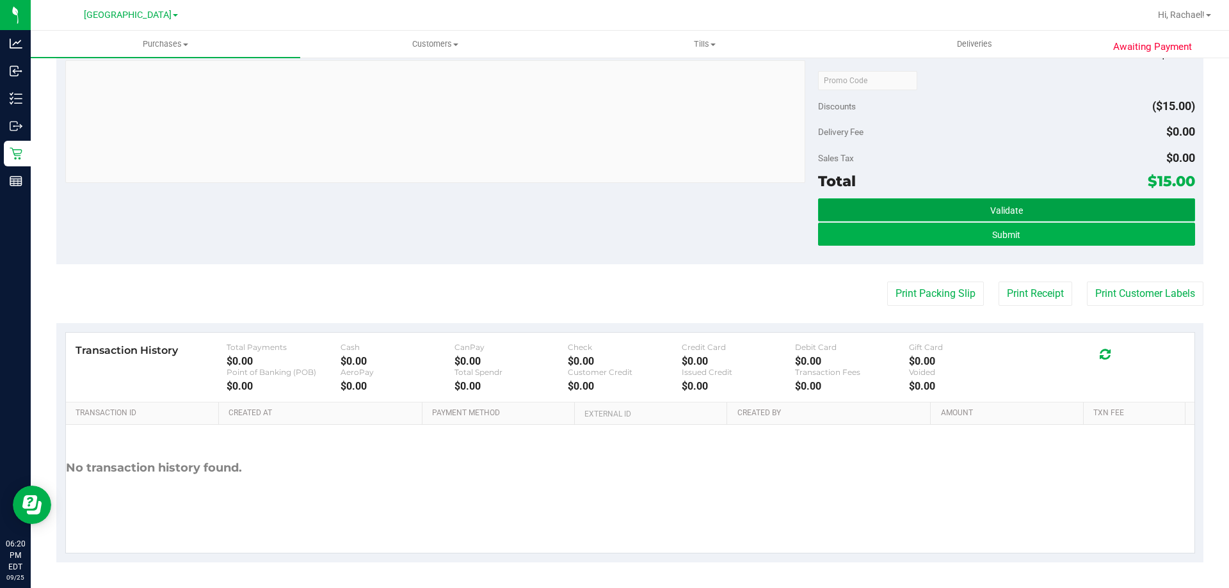
click at [613, 211] on button "Validate" at bounding box center [1006, 209] width 376 height 23
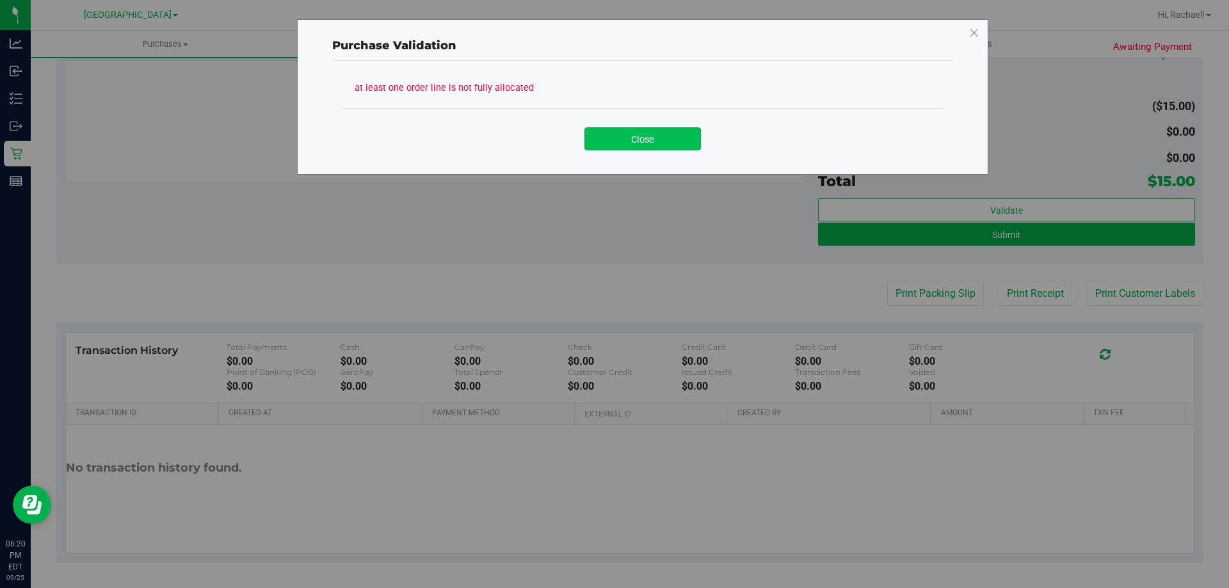
click at [613, 150] on button "Close" at bounding box center [643, 138] width 117 height 23
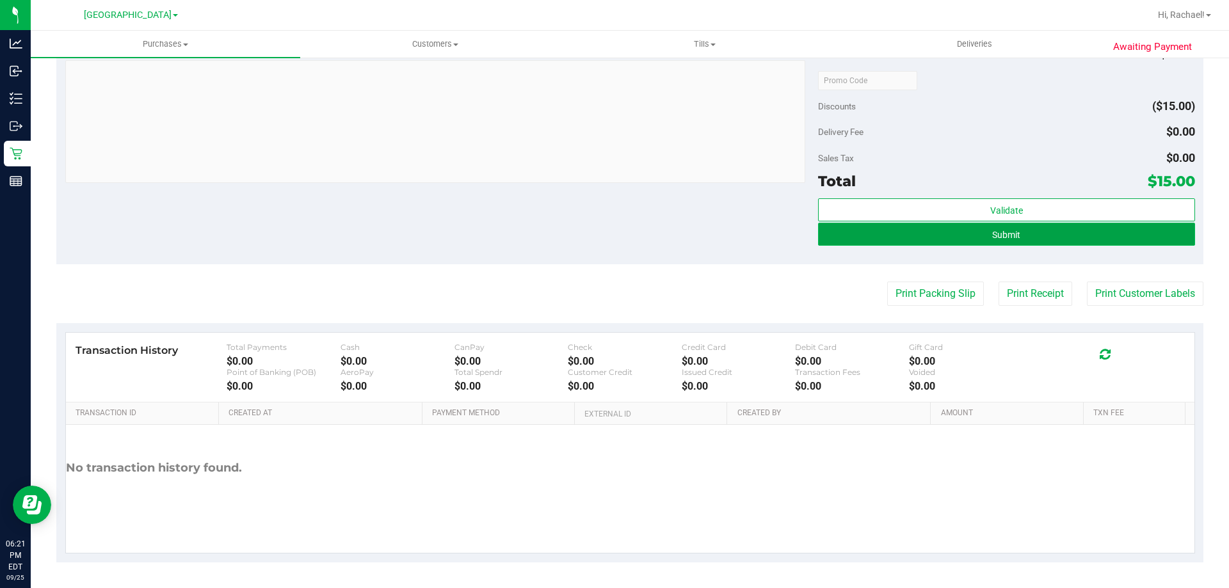
click at [613, 230] on span "Submit" at bounding box center [1006, 235] width 28 height 10
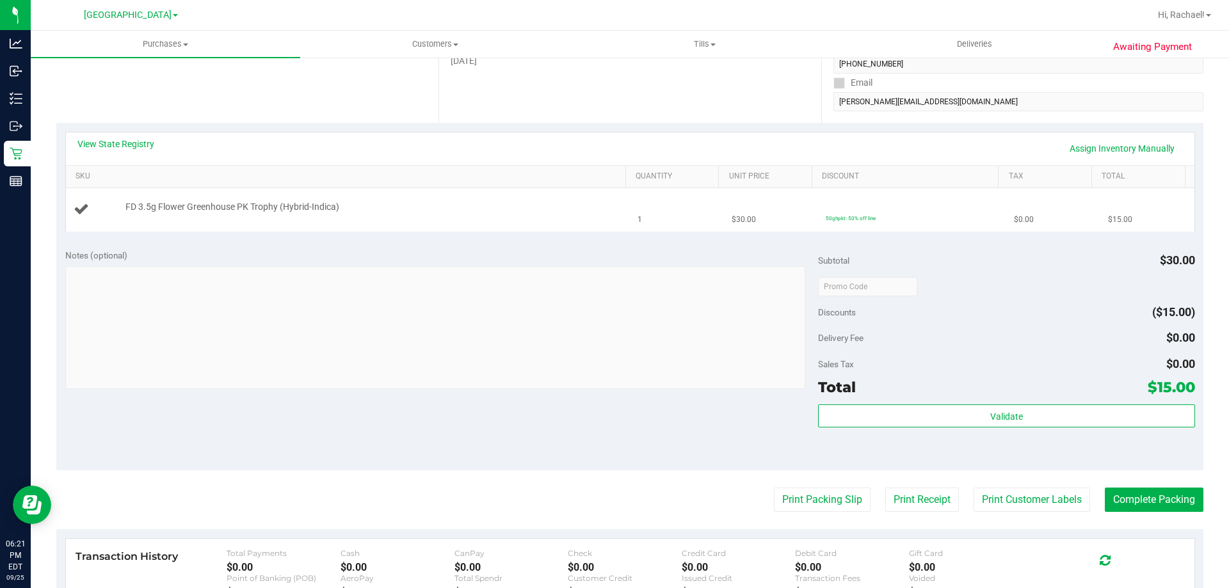
scroll to position [108, 0]
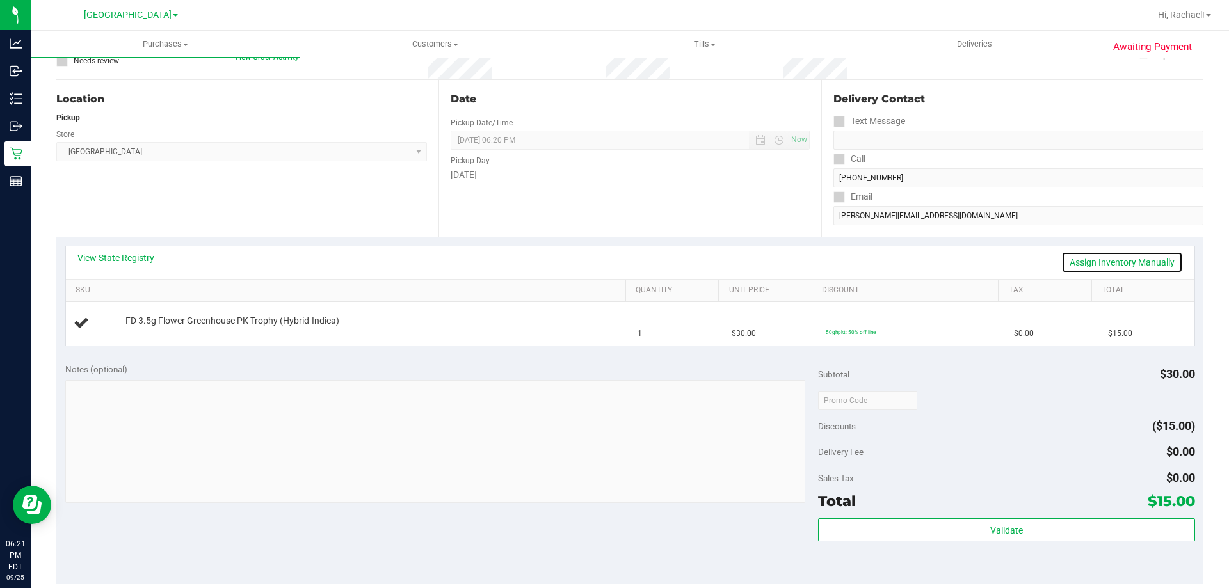
click at [613, 260] on link "Assign Inventory Manually" at bounding box center [1122, 263] width 122 height 22
click at [148, 329] on link "Add Package" at bounding box center [148, 329] width 46 height 9
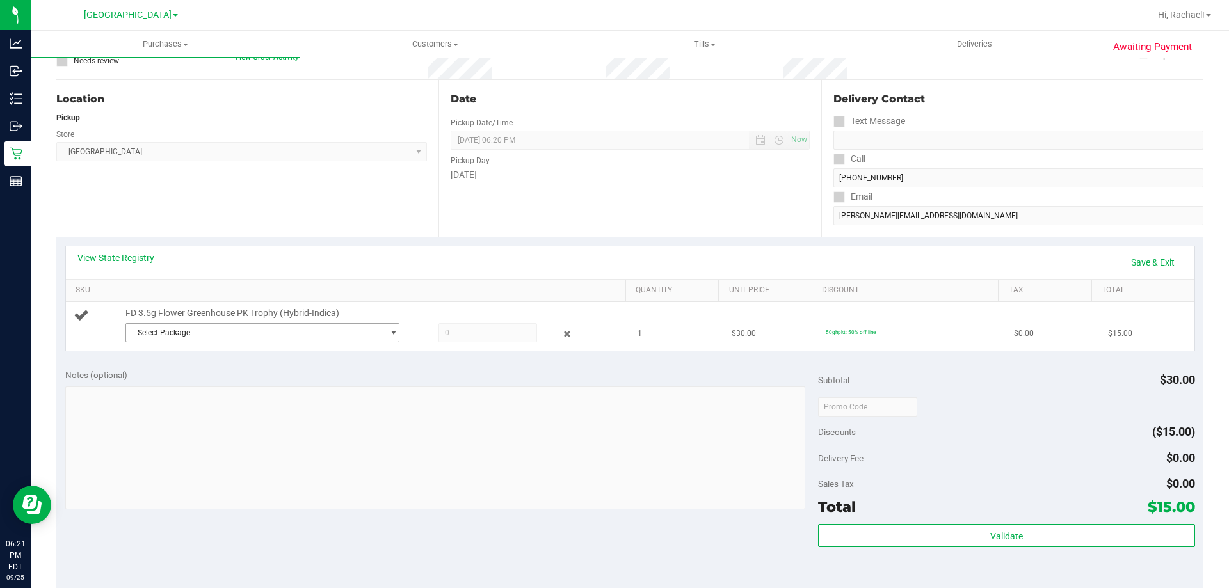
click at [317, 328] on span "Select Package" at bounding box center [254, 333] width 257 height 18
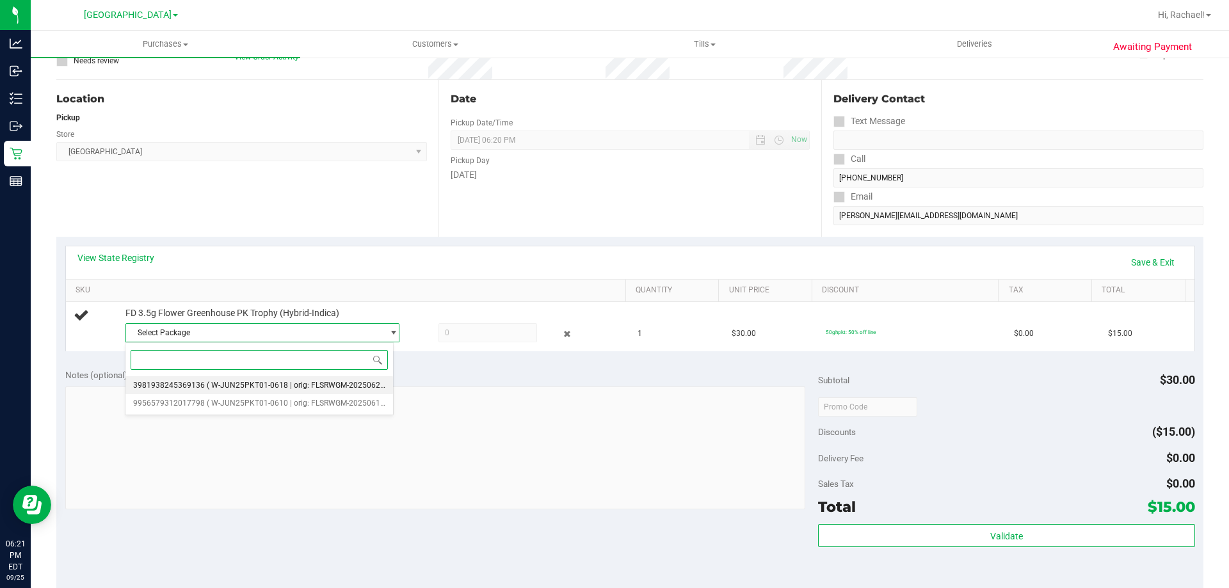
click at [302, 380] on li "3981938245369136 ( W-JUN25PKT01-0618 | orig: FLSRWGM-20250623-3460 )" at bounding box center [259, 385] width 268 height 18
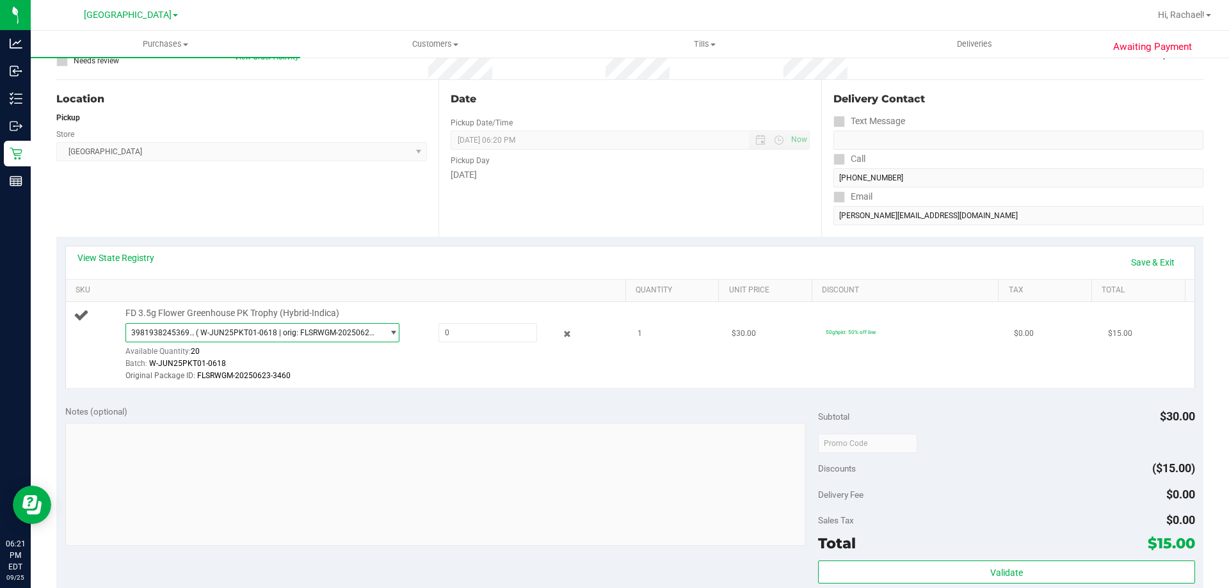
click at [367, 332] on span "( W-JUN25PKT01-0618 | orig: FLSRWGM-20250623-3460 )" at bounding box center [287, 332] width 182 height 9
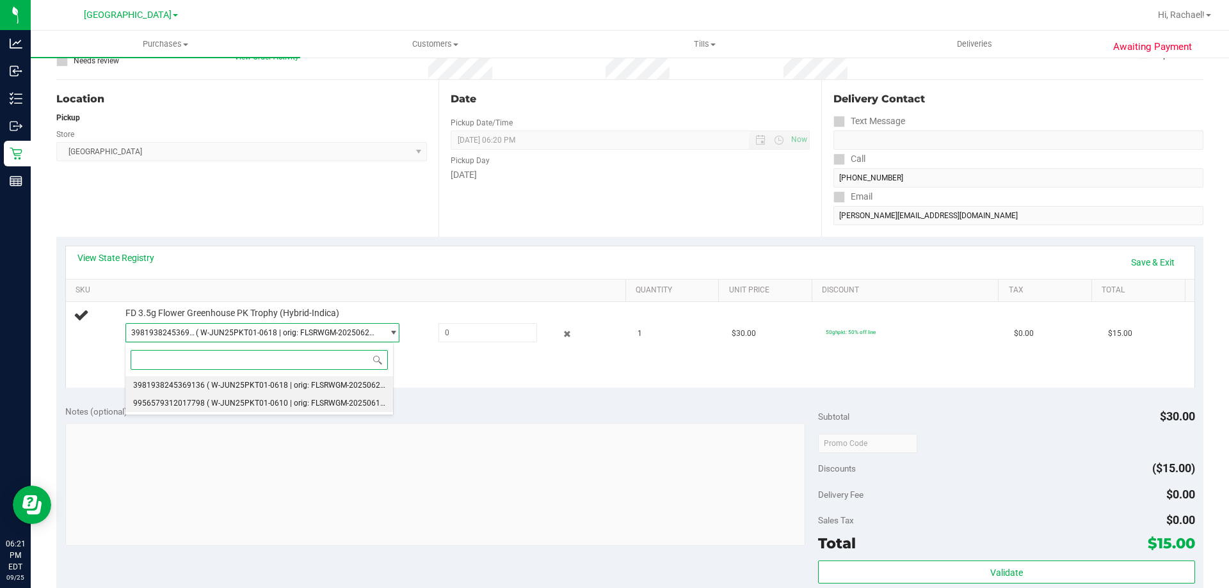
click at [307, 405] on span "( W-JUN25PKT01-0610 | orig: FLSRWGM-20250617-1728 )" at bounding box center [308, 403] width 202 height 9
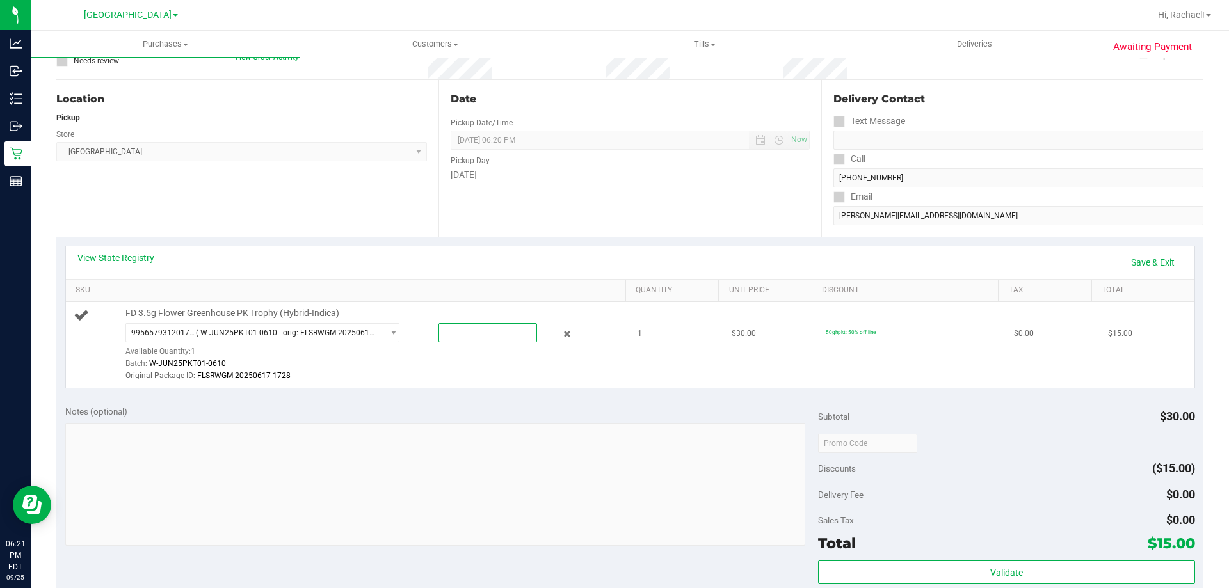
click at [503, 335] on span at bounding box center [488, 332] width 99 height 19
type input "1"
type input "1.0000"
click at [613, 265] on link "Save & Exit" at bounding box center [1153, 263] width 60 height 22
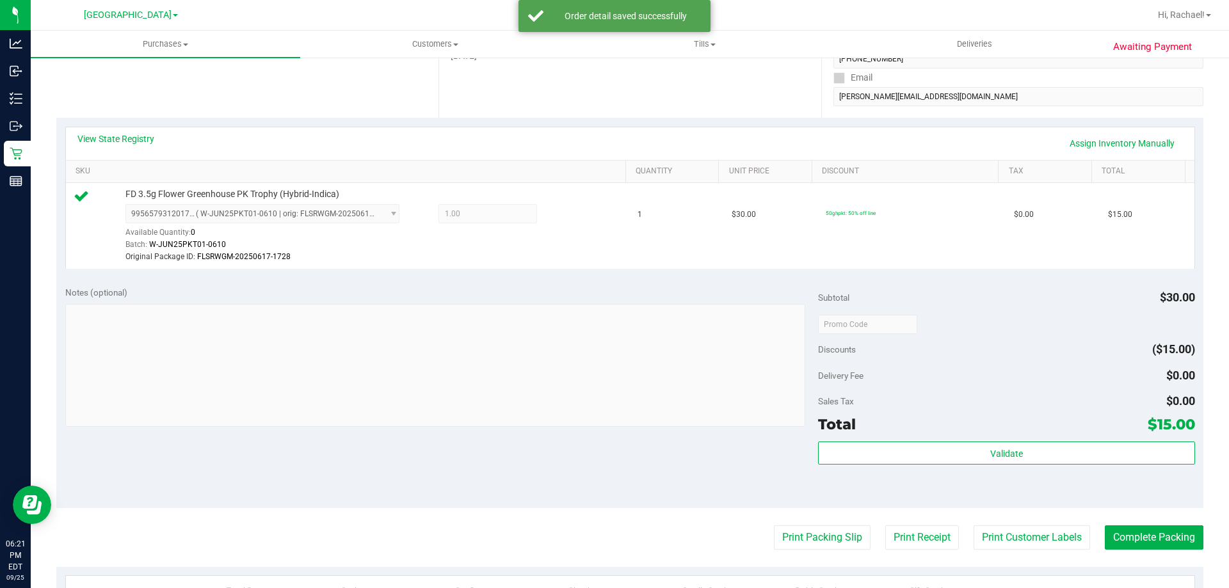
scroll to position [428, 0]
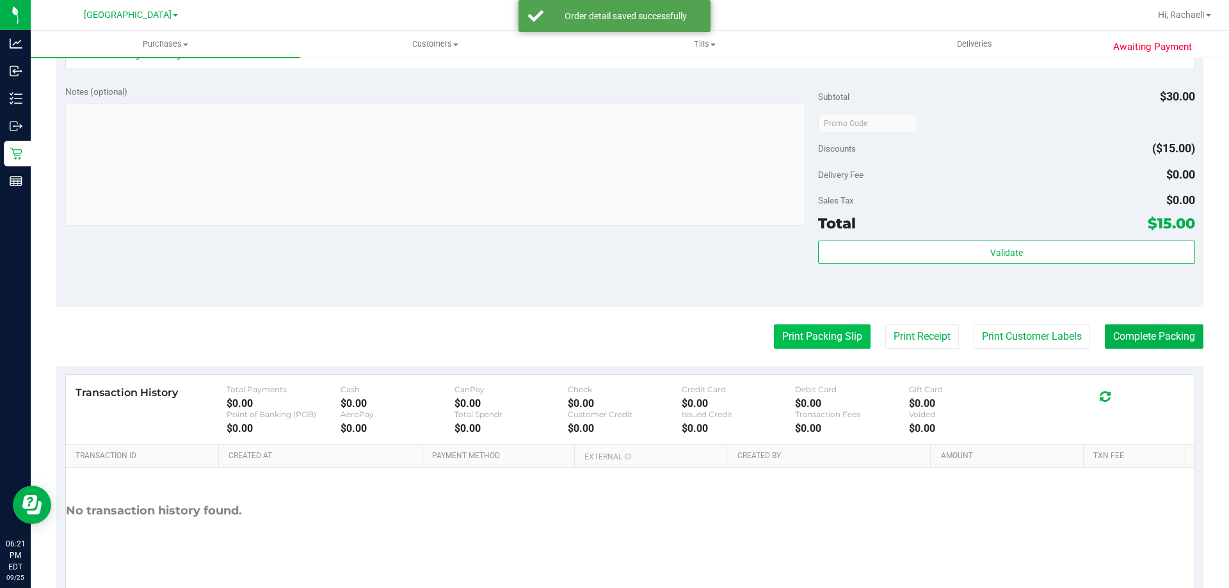
click at [613, 330] on button "Print Packing Slip" at bounding box center [822, 337] width 97 height 24
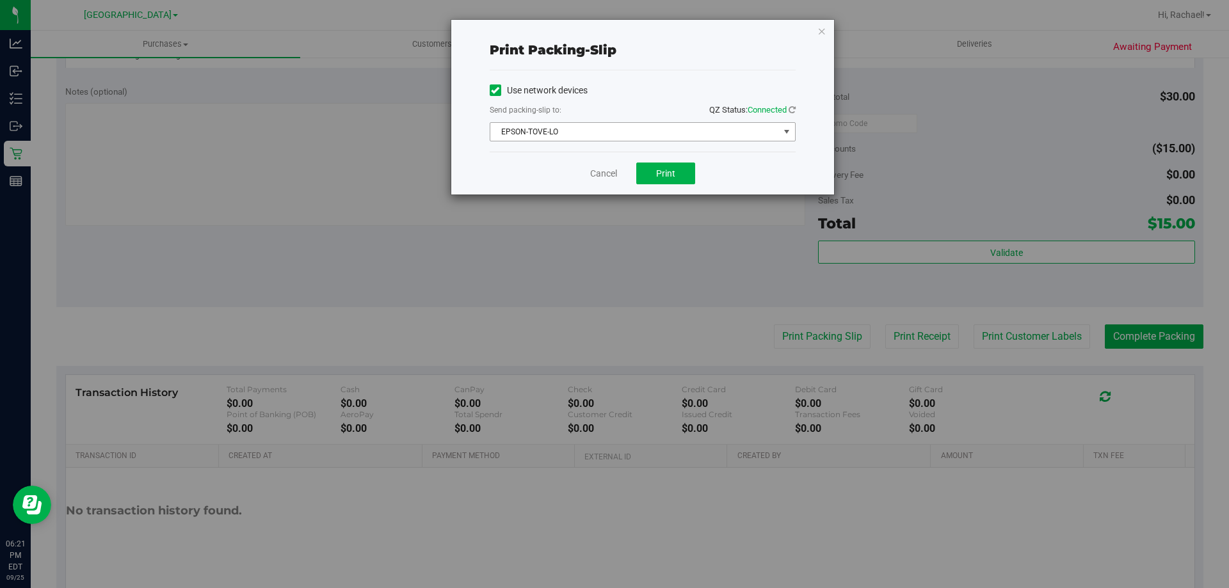
click at [593, 132] on span "EPSON-TOVE-LO" at bounding box center [634, 132] width 289 height 18
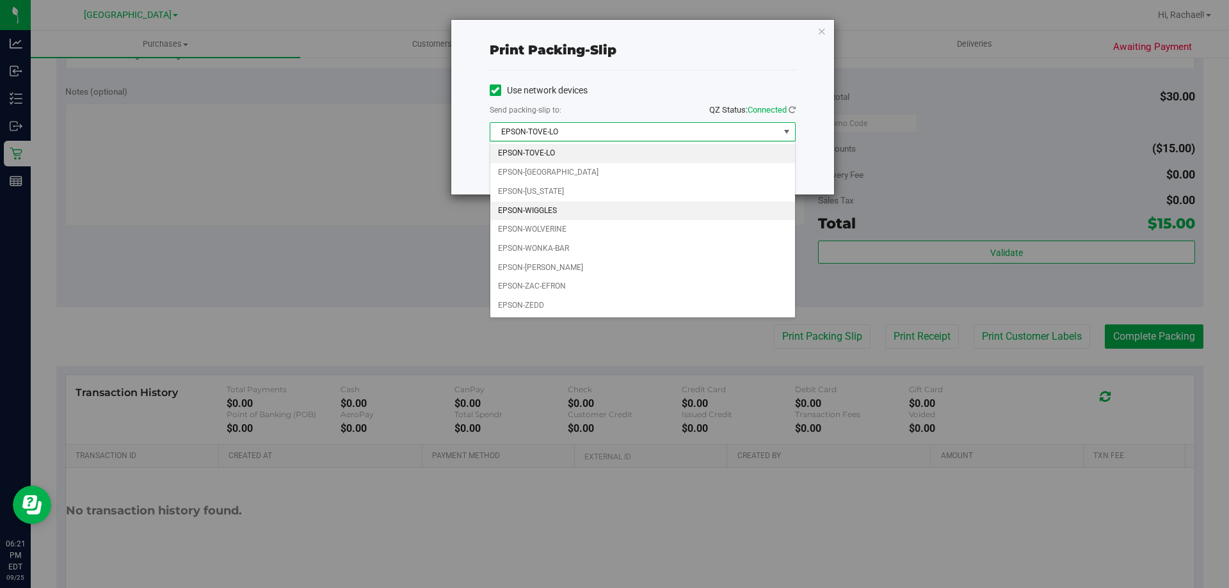
click at [544, 204] on li "EPSON-WIGGLES" at bounding box center [642, 211] width 305 height 19
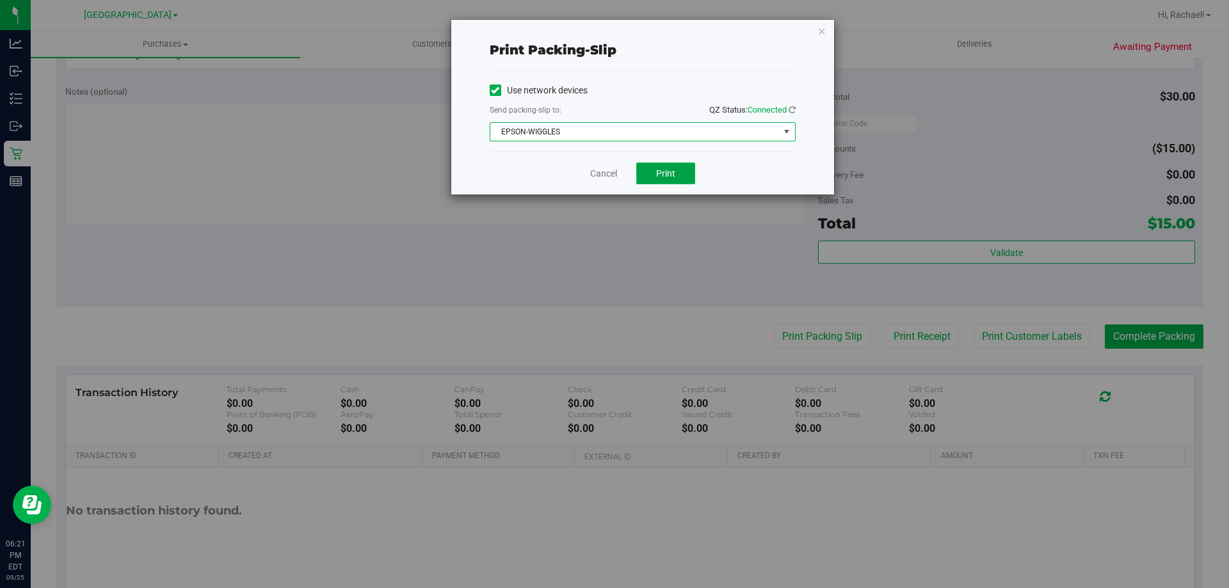
click at [613, 177] on span "Print" at bounding box center [665, 173] width 19 height 10
click at [599, 169] on link "Cancel" at bounding box center [603, 173] width 27 height 13
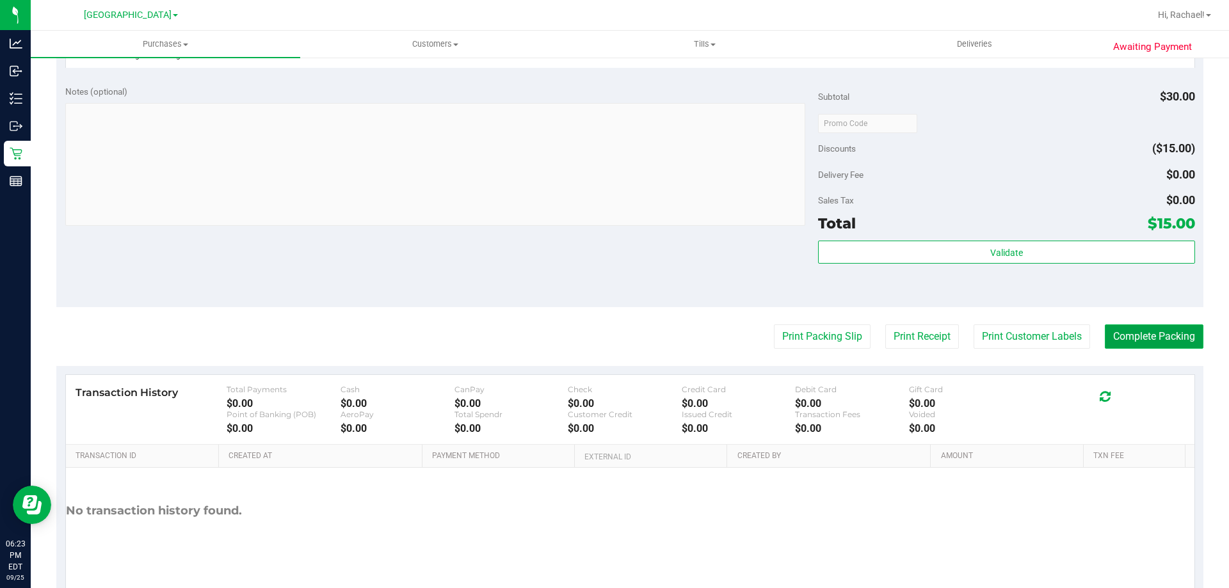
click at [613, 338] on button "Complete Packing" at bounding box center [1154, 337] width 99 height 24
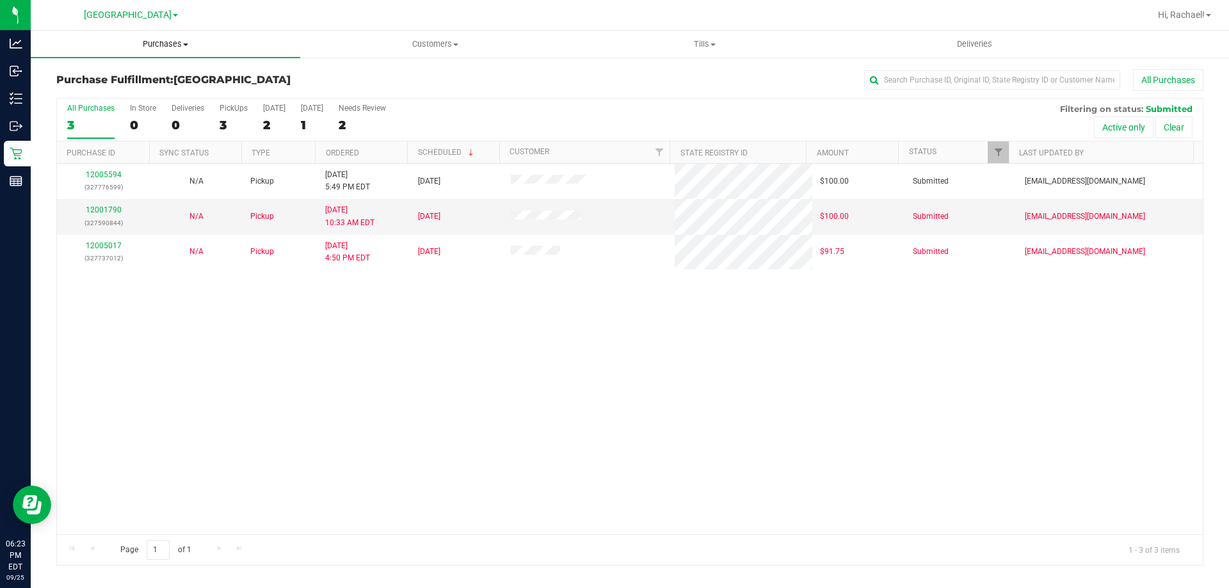
click at [147, 47] on span "Purchases" at bounding box center [166, 44] width 270 height 12
click at [150, 94] on li "Fulfillment" at bounding box center [166, 92] width 270 height 15
